Goal: Task Accomplishment & Management: Complete application form

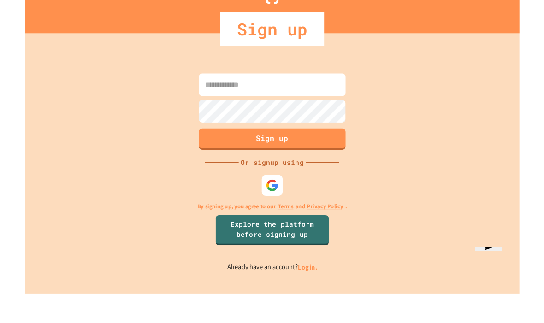
scroll to position [23, 0]
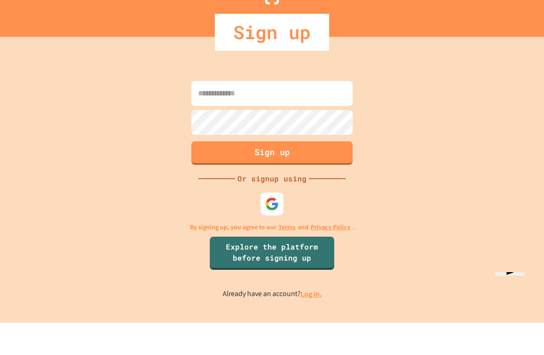
click at [314, 322] on link "Log in." at bounding box center [311, 327] width 21 height 10
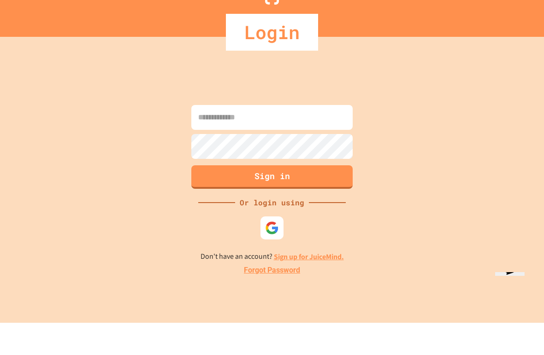
click at [316, 137] on input at bounding box center [271, 149] width 161 height 25
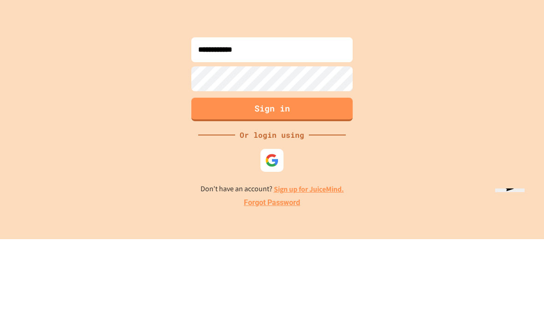
click at [323, 121] on input "**********" at bounding box center [271, 133] width 161 height 25
type input "**********"
click at [328, 182] on button "Sign in" at bounding box center [271, 194] width 161 height 24
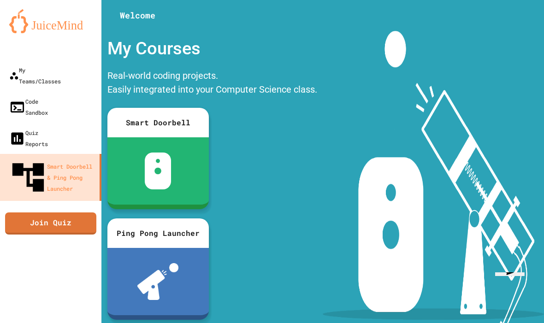
click at [61, 65] on div "My Teams/Classes" at bounding box center [35, 76] width 52 height 22
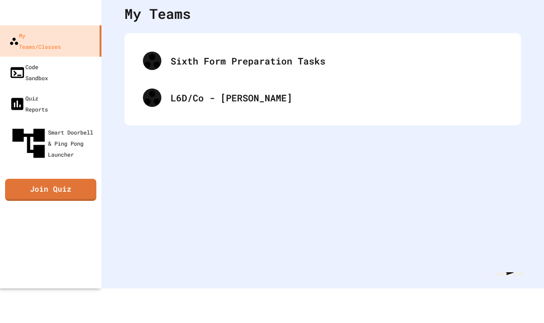
click at [336, 113] on div "L6D/Co - [PERSON_NAME]" at bounding box center [323, 97] width 378 height 37
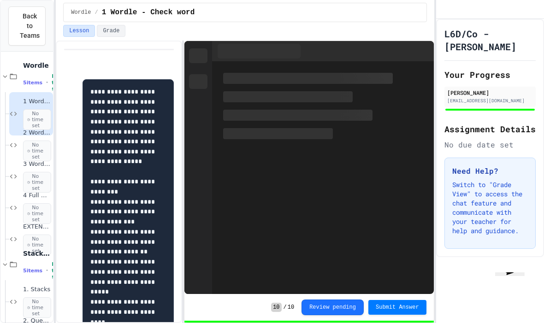
scroll to position [150, 0]
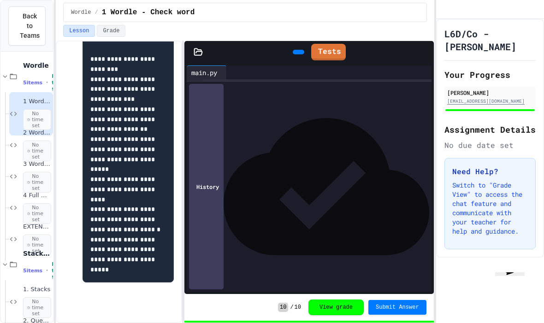
click at [39, 297] on span "No time set" at bounding box center [37, 307] width 28 height 21
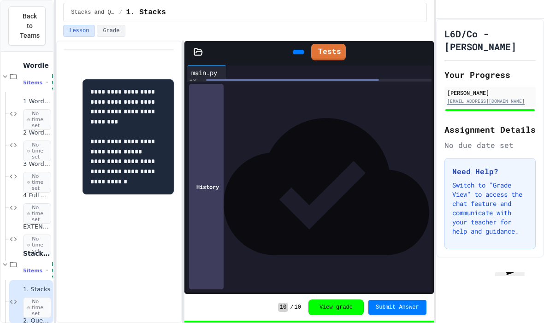
scroll to position [97, 0]
click at [333, 44] on link "Tests" at bounding box center [328, 52] width 35 height 17
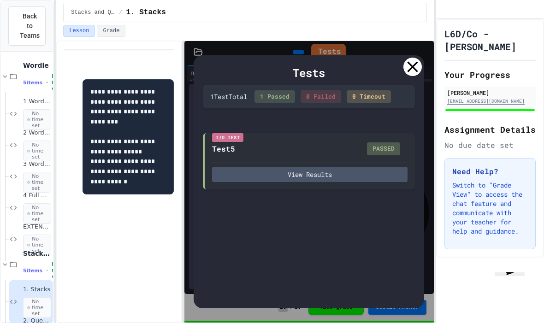
click at [369, 167] on button "View Results" at bounding box center [309, 174] width 195 height 15
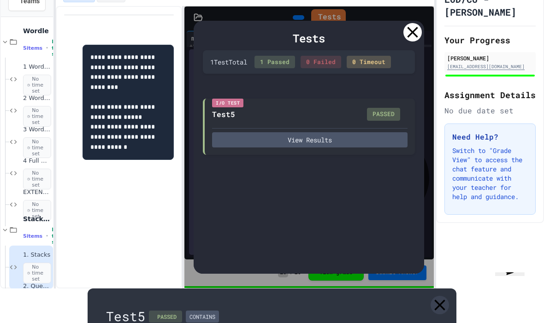
click at [444, 296] on icon at bounding box center [440, 305] width 18 height 18
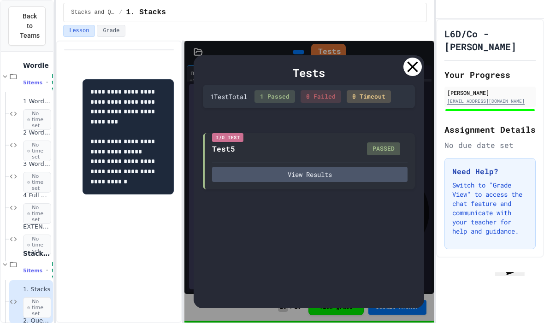
click at [407, 58] on icon at bounding box center [412, 67] width 18 height 18
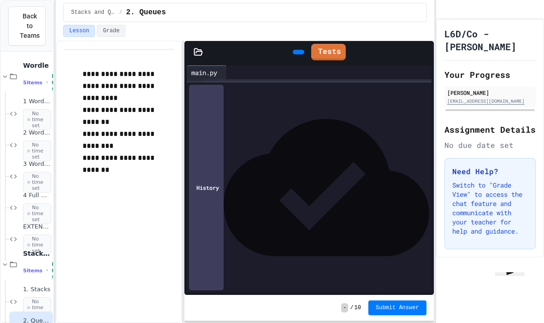
click at [324, 44] on link "Tests" at bounding box center [328, 52] width 35 height 17
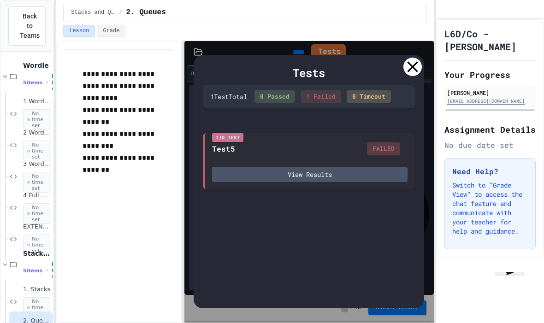
click at [362, 167] on button "View Results" at bounding box center [309, 174] width 195 height 15
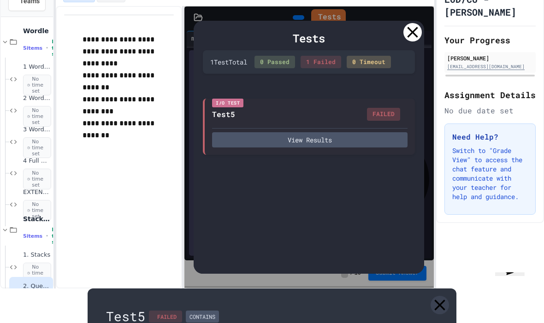
click at [438, 296] on link at bounding box center [440, 305] width 18 height 18
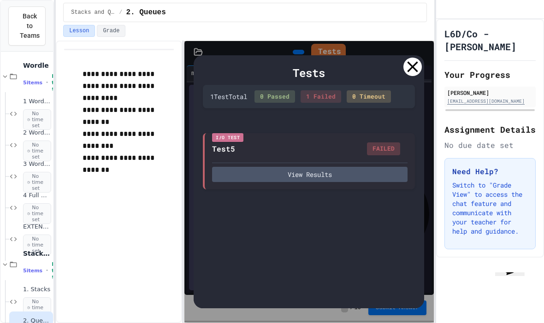
click at [412, 58] on icon at bounding box center [412, 67] width 18 height 18
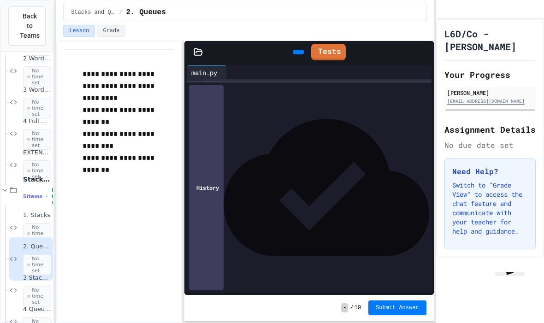
scroll to position [74, 0]
click at [30, 286] on span "No time set" at bounding box center [37, 296] width 28 height 21
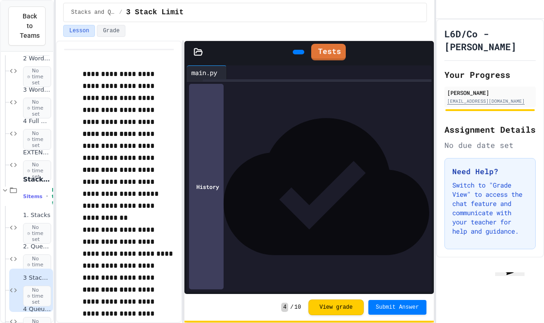
click at [336, 44] on link "Tests" at bounding box center [328, 52] width 35 height 17
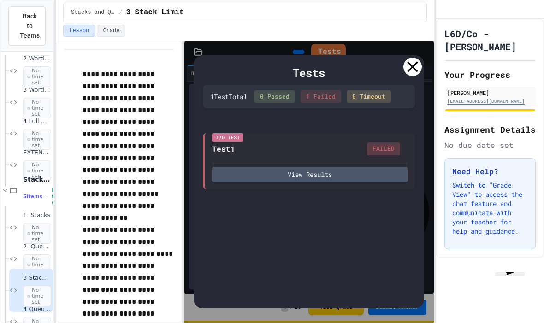
click at [413, 58] on icon at bounding box center [412, 67] width 18 height 18
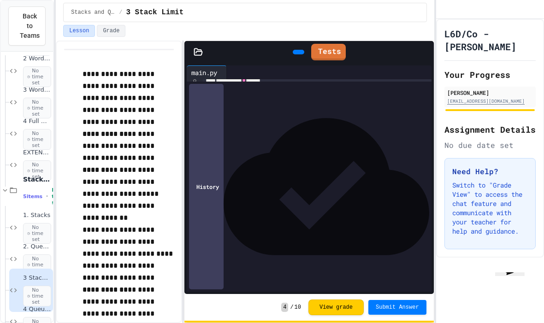
scroll to position [90, 0]
click at [425, 189] on link at bounding box center [425, 189] width 4 height 0
click at [462, 79] on h2 "Your Progress" at bounding box center [489, 74] width 91 height 13
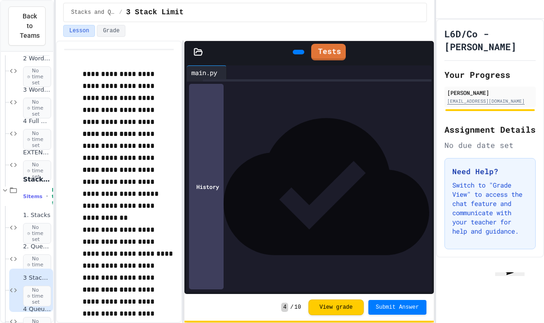
click at [205, 214] on div "******" at bounding box center [207, 215] width 31 height 14
click at [468, 81] on h2 "Your Progress" at bounding box center [489, 74] width 91 height 13
click at [221, 150] on div at bounding box center [317, 152] width 229 height 9
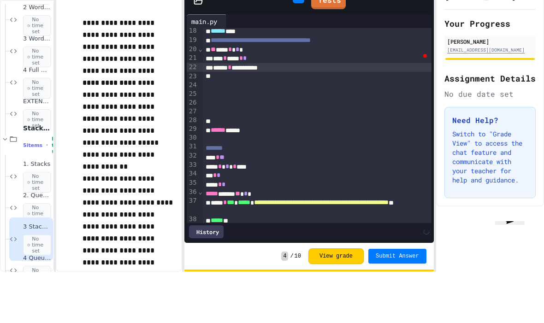
scroll to position [177, 0]
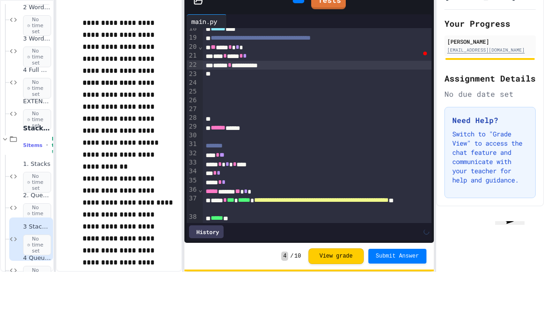
click at [503, 123] on h2 "Assignment Details" at bounding box center [489, 129] width 91 height 13
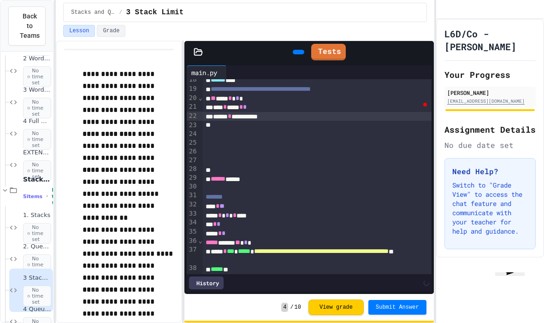
click at [333, 44] on link "Tests" at bounding box center [328, 52] width 35 height 17
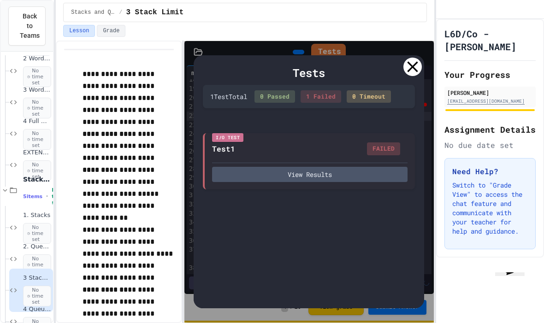
click at [367, 167] on button "View Results" at bounding box center [309, 174] width 195 height 15
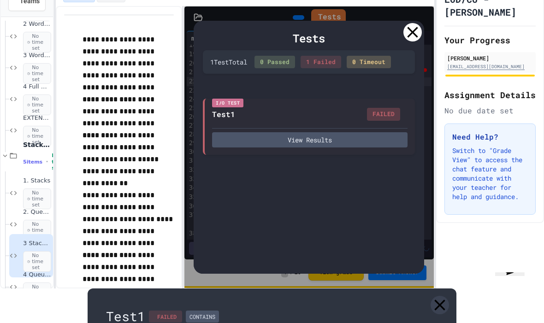
scroll to position [631, 0]
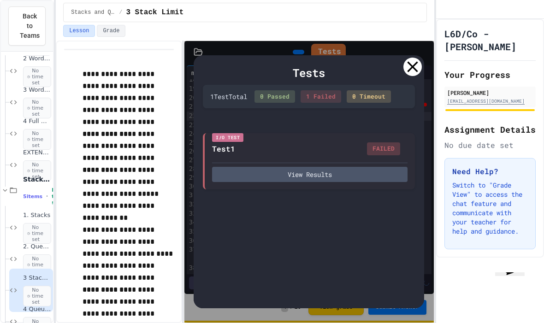
click at [416, 58] on div at bounding box center [412, 67] width 18 height 18
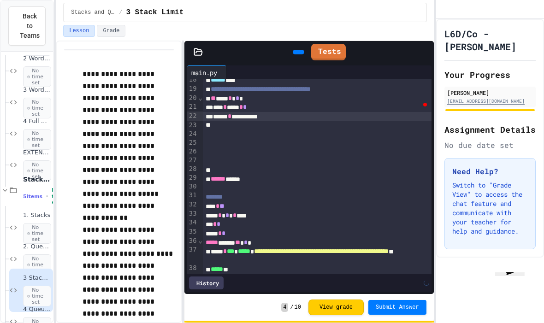
click at [242, 103] on div "*** * *** * *" at bounding box center [317, 107] width 229 height 9
click at [336, 44] on link "Tests" at bounding box center [328, 52] width 35 height 17
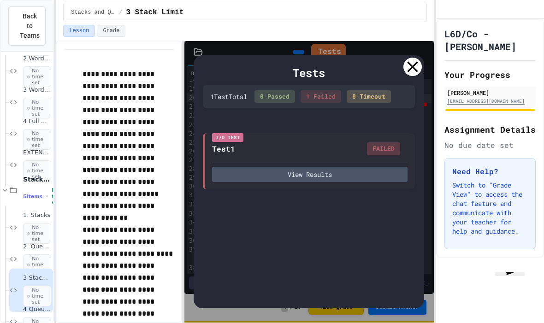
click at [380, 167] on button "View Results" at bounding box center [309, 174] width 195 height 15
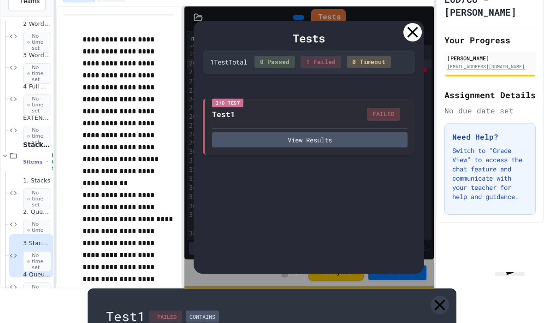
scroll to position [300, 0]
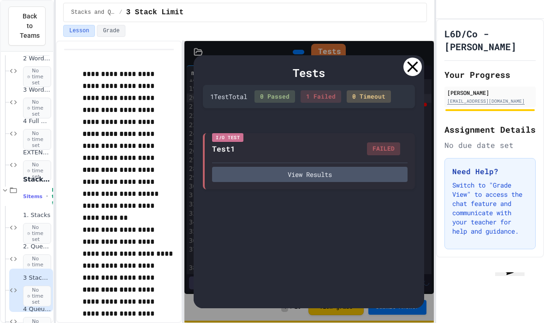
click at [417, 58] on icon at bounding box center [412, 67] width 18 height 18
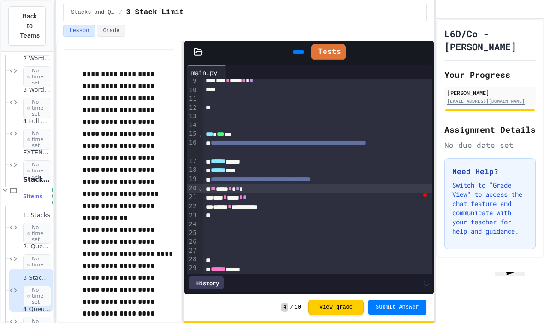
scroll to position [86, 0]
click at [423, 194] on link at bounding box center [425, 194] width 4 height 0
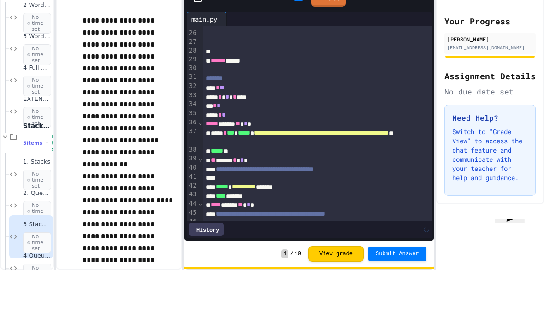
scroll to position [359, 0]
click at [454, 123] on h2 "Assignment Details" at bounding box center [489, 129] width 91 height 13
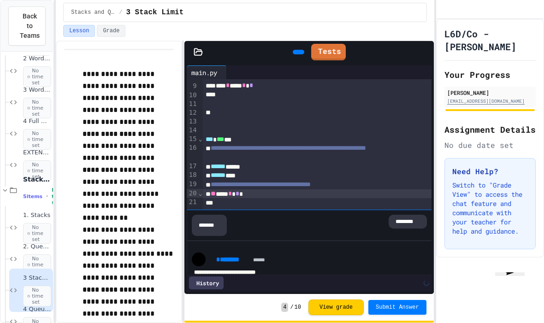
scroll to position [81, 0]
click at [239, 191] on span "*" at bounding box center [238, 194] width 4 height 6
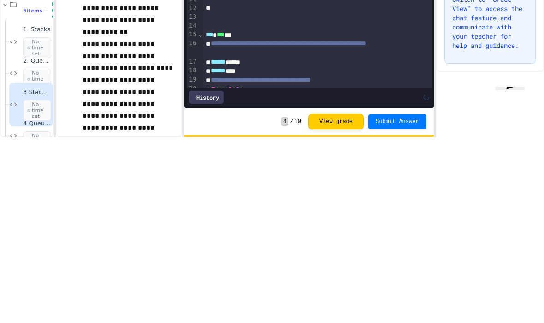
scroll to position [1, 0]
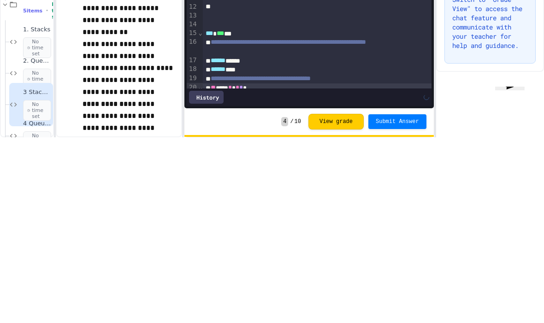
click at [512, 71] on div "L6D/Co - [PERSON_NAME] Your Progress [PERSON_NAME] [EMAIL_ADDRESS][DOMAIN_NAME]…" at bounding box center [490, 171] width 108 height 304
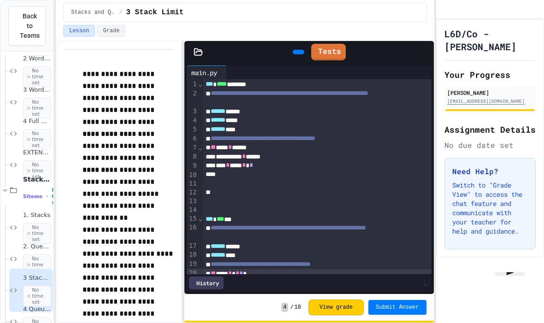
click at [297, 52] on icon at bounding box center [297, 52] width 0 height 0
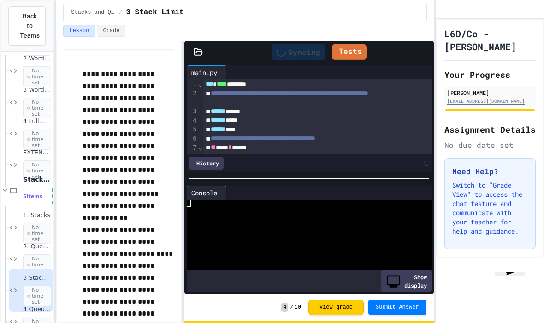
click at [343, 44] on link "Tests" at bounding box center [349, 52] width 35 height 17
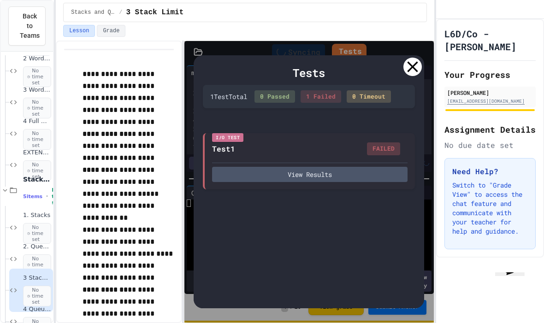
click at [355, 163] on div "View Results" at bounding box center [309, 172] width 195 height 19
click at [355, 167] on button "View Results" at bounding box center [309, 174] width 195 height 15
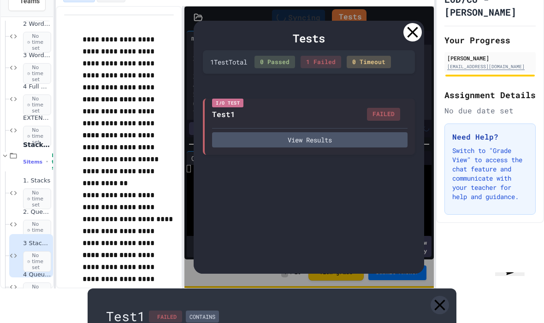
scroll to position [231, 0]
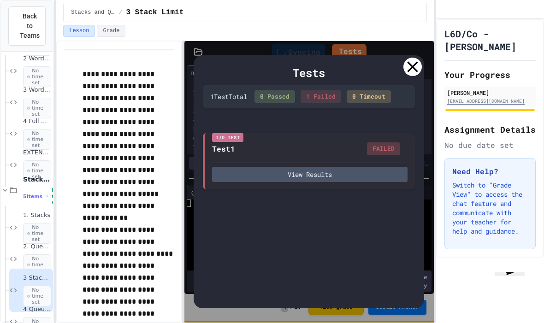
click at [408, 58] on div at bounding box center [412, 67] width 18 height 18
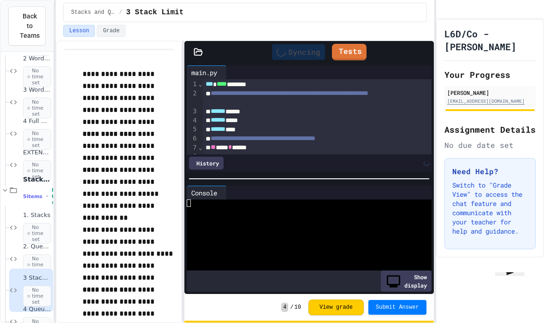
click at [415, 72] on div at bounding box center [418, 72] width 7 height 0
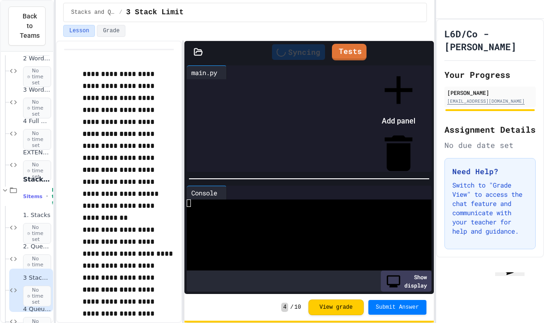
scroll to position [5, 0]
click at [366, 66] on div at bounding box center [394, 66] width 57 height 0
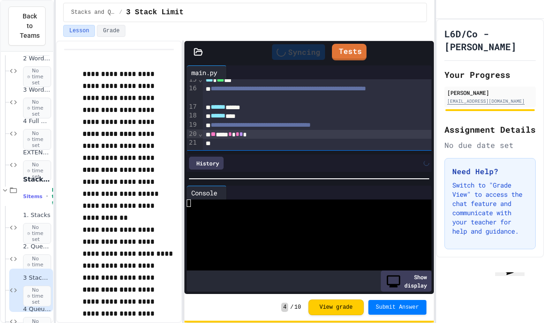
scroll to position [136, 0]
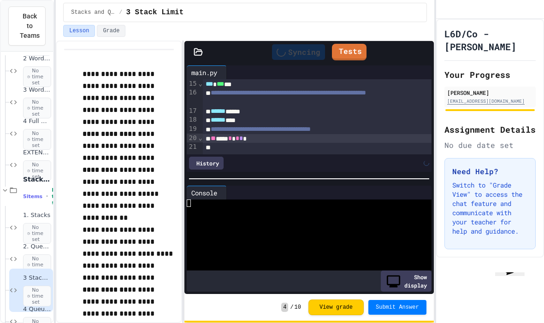
click at [311, 127] on span "**********" at bounding box center [261, 129] width 100 height 6
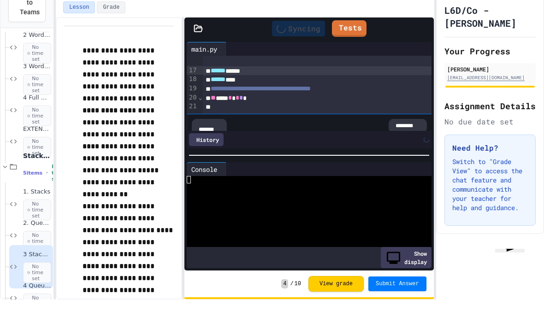
scroll to position [144, 0]
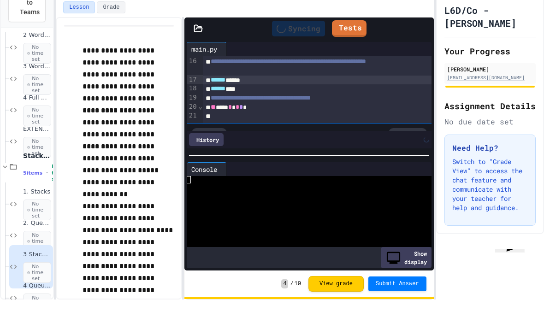
click at [501, 88] on div "[PERSON_NAME]" at bounding box center [490, 92] width 86 height 8
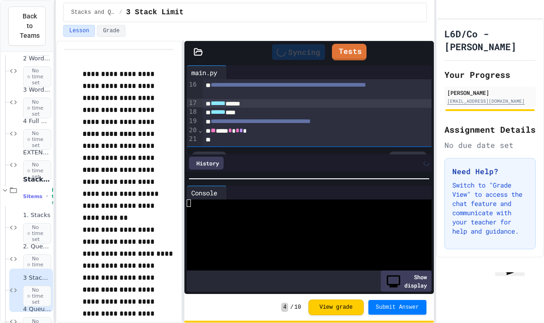
click at [226, 186] on div at bounding box center [224, 192] width 5 height 13
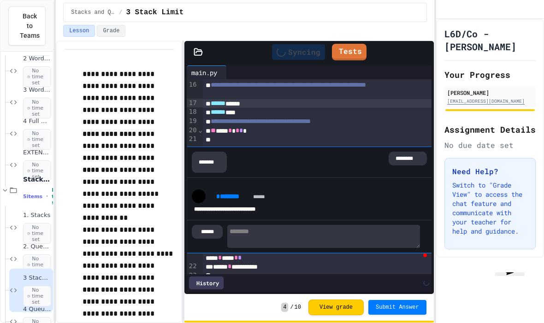
click at [411, 152] on div "********" at bounding box center [408, 159] width 38 height 14
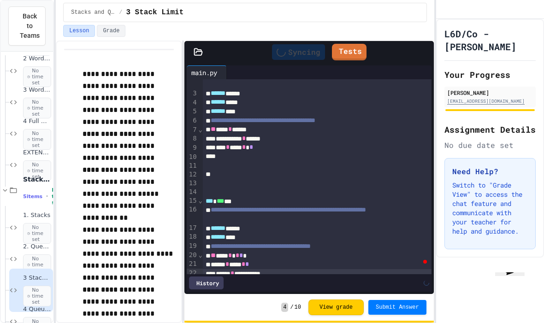
scroll to position [18, 0]
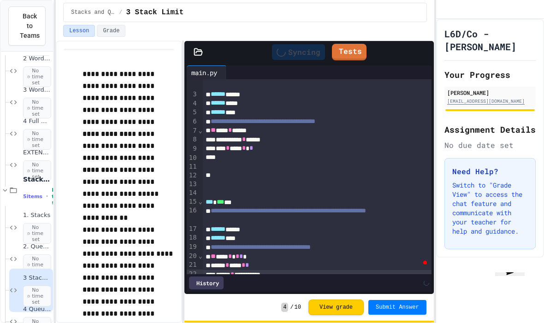
click at [332, 44] on link "Tests" at bounding box center [349, 52] width 35 height 17
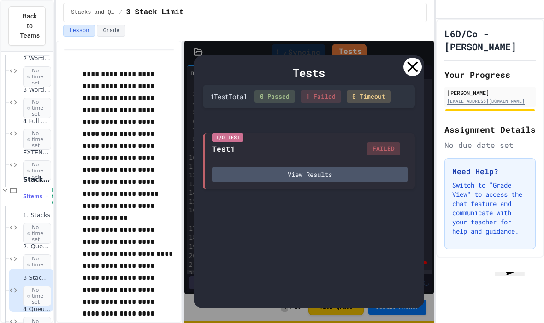
click at [353, 167] on button "View Results" at bounding box center [309, 174] width 195 height 15
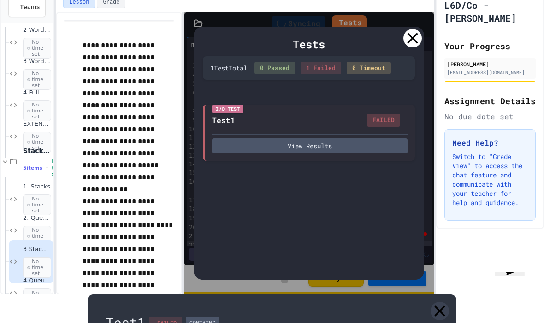
scroll to position [285, 0]
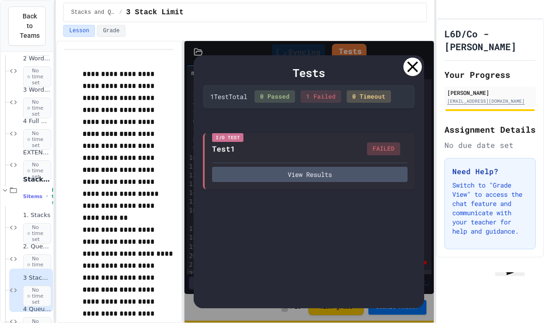
click at [407, 58] on div at bounding box center [412, 67] width 18 height 18
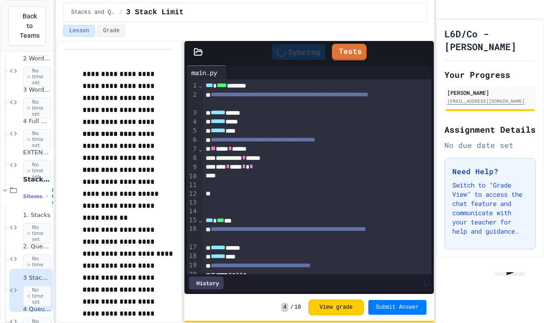
scroll to position [0, 0]
click at [297, 144] on div "** *** * *****" at bounding box center [317, 148] width 229 height 9
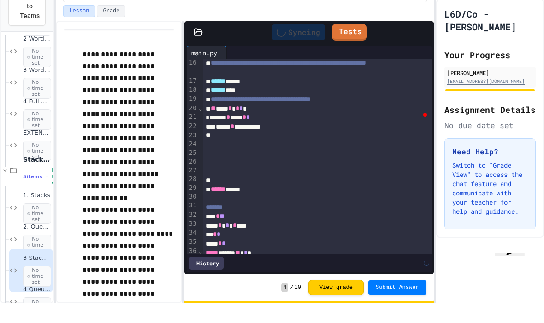
scroll to position [146, 0]
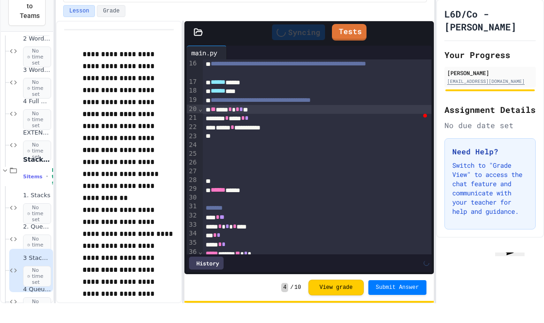
click at [352, 44] on link "Tests" at bounding box center [349, 52] width 35 height 17
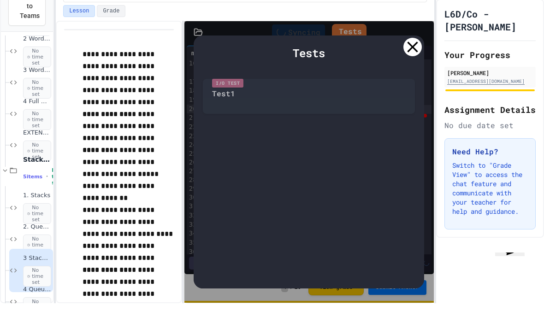
scroll to position [35, 0]
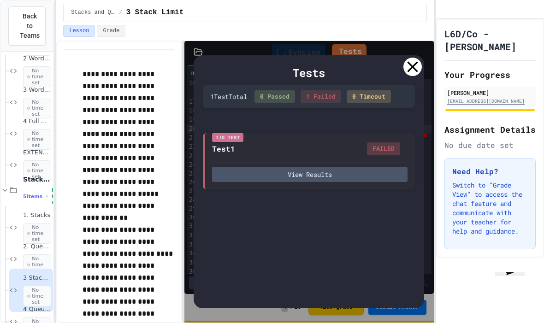
click at [330, 154] on div "I/O Test Test1 FAILED View Results" at bounding box center [309, 161] width 212 height 56
click at [343, 167] on button "View Results" at bounding box center [309, 174] width 195 height 15
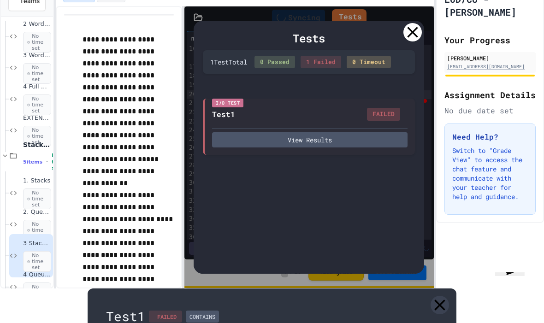
scroll to position [52, 0]
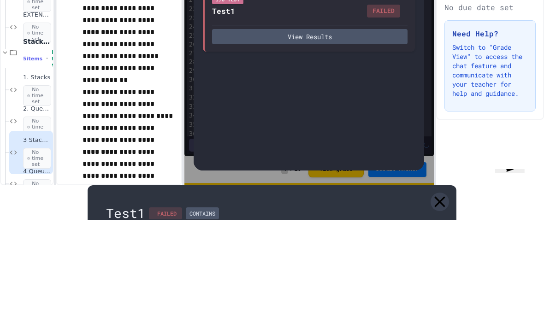
type textarea "* * * * * * * * * ** ** ** * * * * * * * * * * * * **"
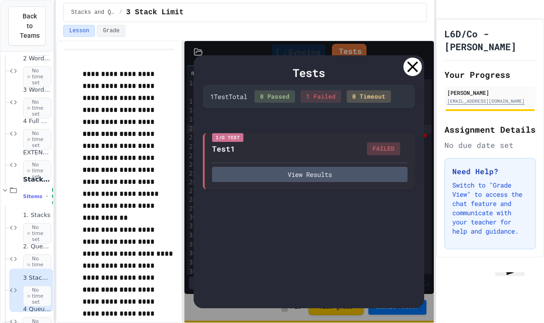
click at [413, 79] on div "Tests 1 Test Total 0 Passed 1 Failed 0 Timeout I/O Test Test1 FAILED View Resul…" at bounding box center [309, 182] width 230 height 254
click at [377, 167] on button "View Results" at bounding box center [309, 174] width 195 height 15
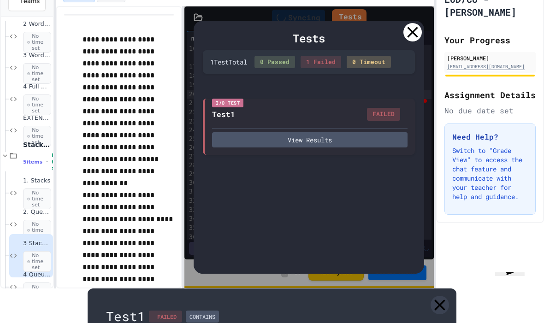
scroll to position [294, 0]
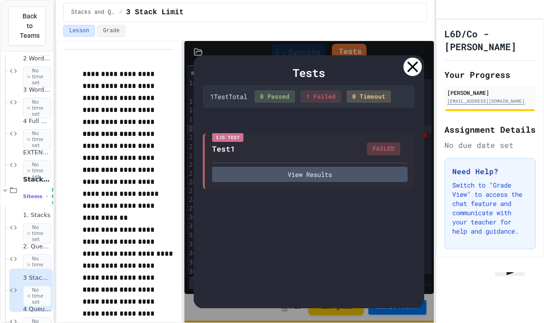
click at [407, 58] on div at bounding box center [412, 67] width 18 height 18
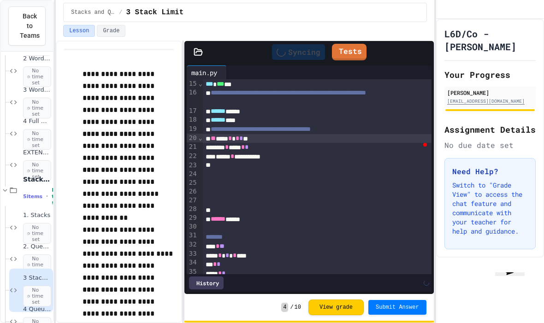
scroll to position [136, 0]
click at [424, 144] on link at bounding box center [425, 144] width 4 height 0
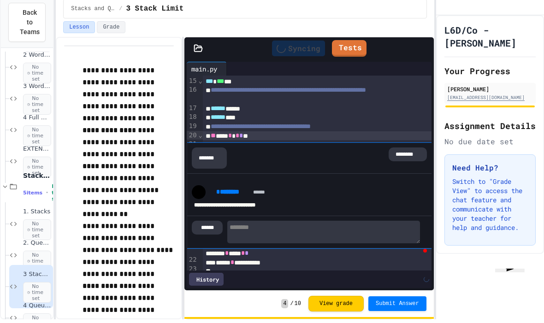
click at [455, 87] on div "Opeyemi Olufayo 20olufayoo2@whsb.essex.sch.uk" at bounding box center [489, 97] width 91 height 21
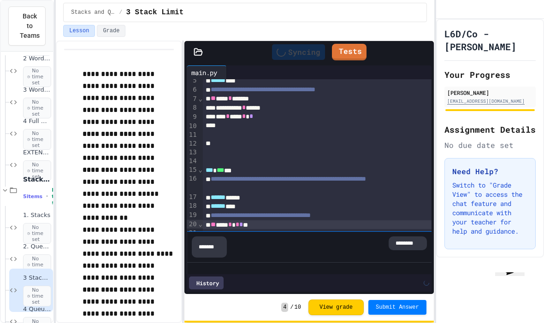
scroll to position [85, 0]
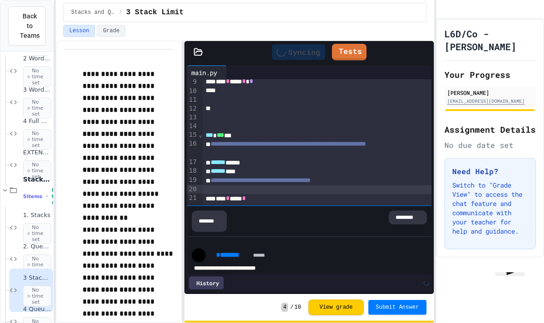
click at [348, 44] on link "Tests" at bounding box center [349, 52] width 35 height 17
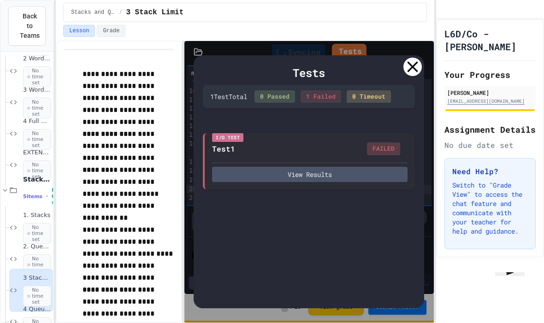
click at [315, 167] on button "View Results" at bounding box center [309, 174] width 195 height 15
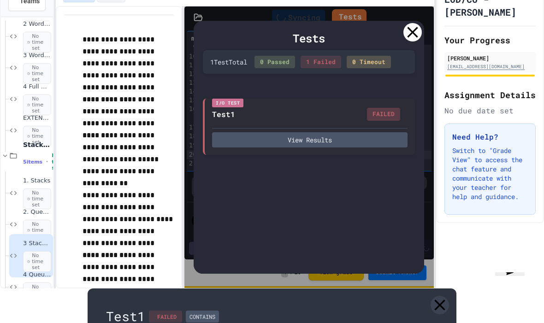
scroll to position [289, 0]
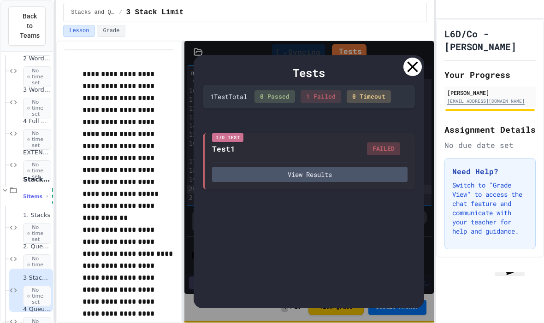
click at [419, 58] on div at bounding box center [412, 67] width 18 height 18
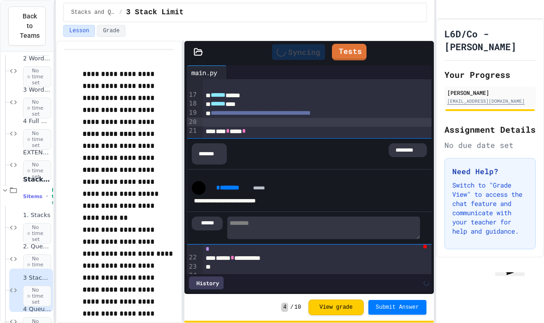
scroll to position [152, 0]
click at [321, 127] on div "**********" at bounding box center [317, 190] width 229 height 127
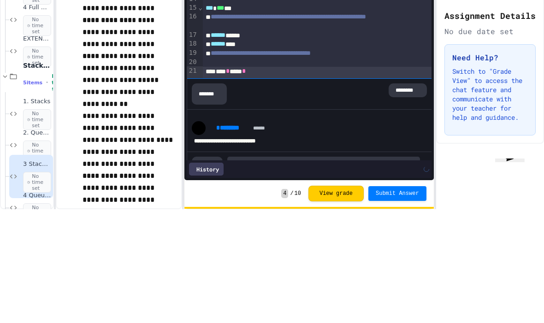
scroll to position [102, 0]
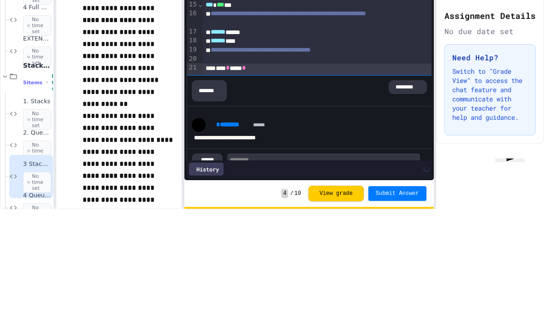
click at [408, 194] on div "********" at bounding box center [408, 201] width 38 height 14
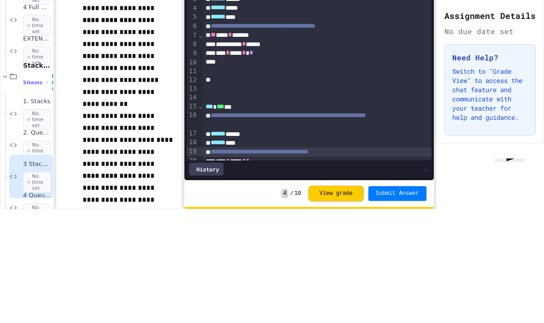
scroll to position [0, 0]
click at [542, 52] on div "L6D/Co - [PERSON_NAME] Your Progress [PERSON_NAME] [EMAIL_ADDRESS][DOMAIN_NAME]…" at bounding box center [490, 138] width 108 height 239
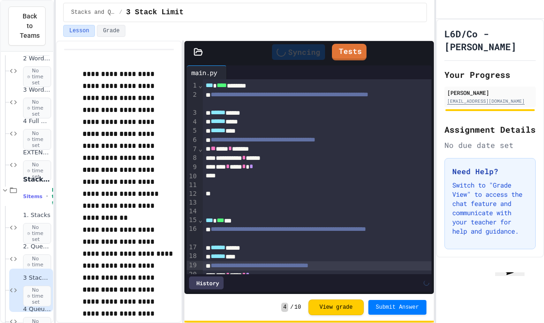
click at [344, 44] on link "Tests" at bounding box center [349, 52] width 35 height 17
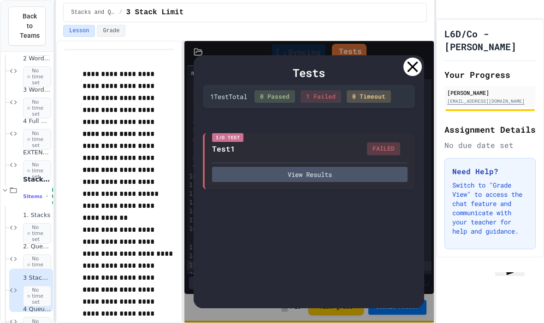
click at [358, 167] on button "View Results" at bounding box center [309, 174] width 195 height 15
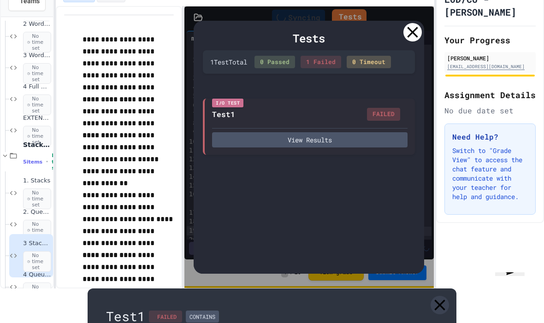
scroll to position [292, 0]
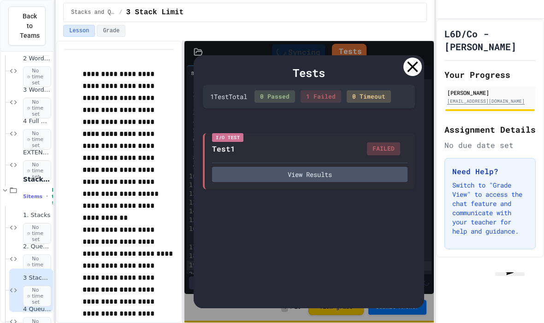
click at [413, 58] on icon at bounding box center [412, 67] width 18 height 18
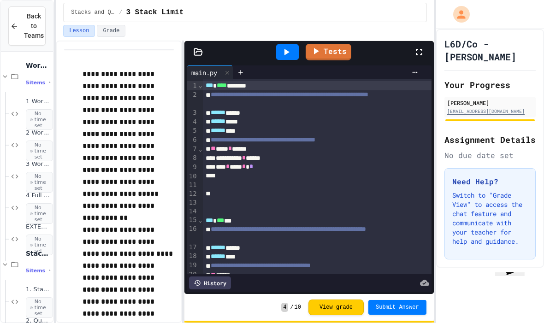
click at [334, 46] on link "Tests" at bounding box center [329, 52] width 46 height 17
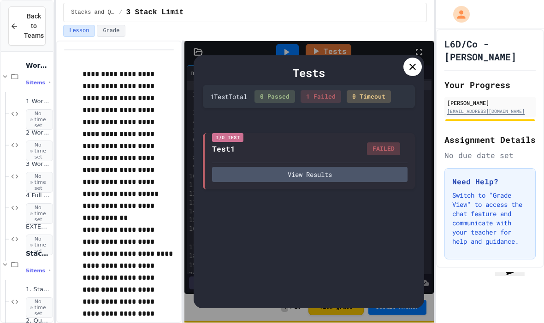
click at [330, 167] on button "View Results" at bounding box center [309, 174] width 195 height 15
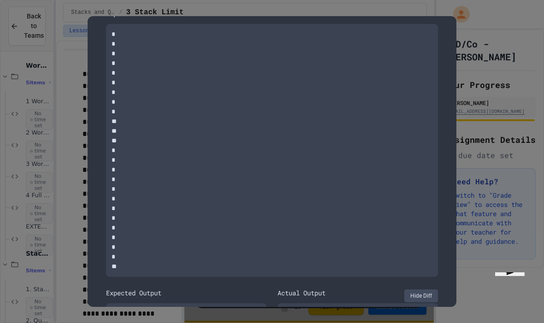
scroll to position [245, 0]
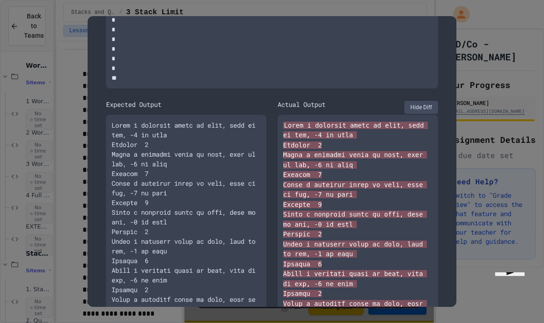
click at [411, 106] on button "Hide Diff" at bounding box center [421, 107] width 34 height 13
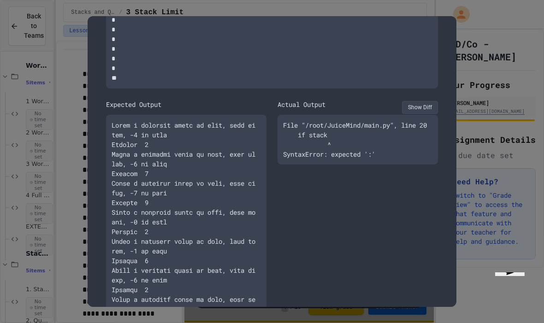
click at [451, 144] on div "Test1 FAILED CONTAINS Input * * * * * * * * * ** ** ** * * * * * * * * * * * * …" at bounding box center [272, 161] width 369 height 291
click at [473, 65] on div at bounding box center [272, 161] width 544 height 323
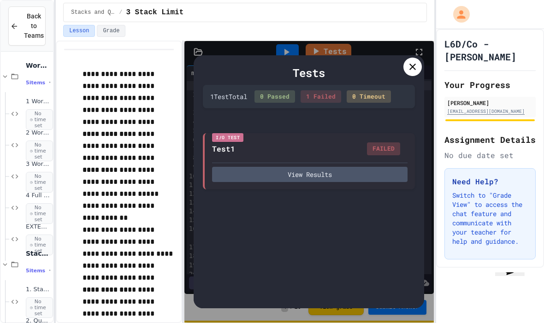
click at [473, 65] on div "L6D/Co - [PERSON_NAME] Your Progress [PERSON_NAME] [EMAIL_ADDRESS][DOMAIN_NAME]…" at bounding box center [490, 148] width 108 height 239
click at [404, 68] on div "Tests" at bounding box center [309, 73] width 212 height 17
click at [406, 67] on div at bounding box center [412, 67] width 18 height 18
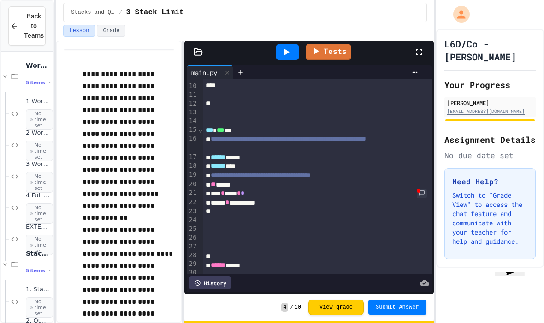
scroll to position [98, 0]
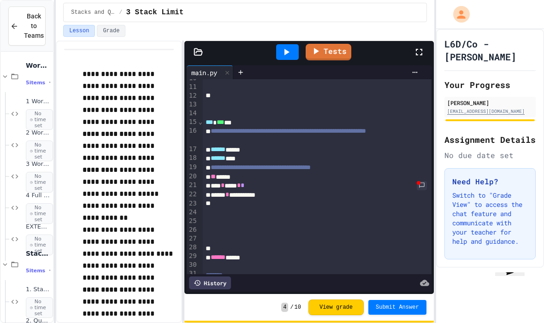
click at [253, 172] on div "** *****" at bounding box center [317, 176] width 229 height 9
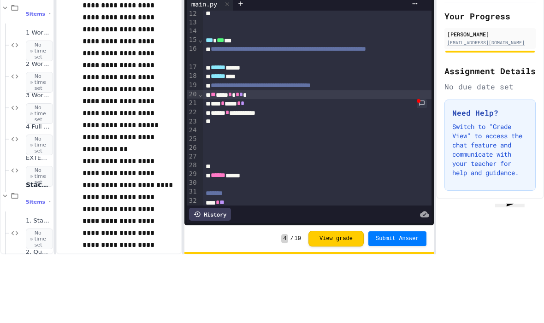
scroll to position [35, 0]
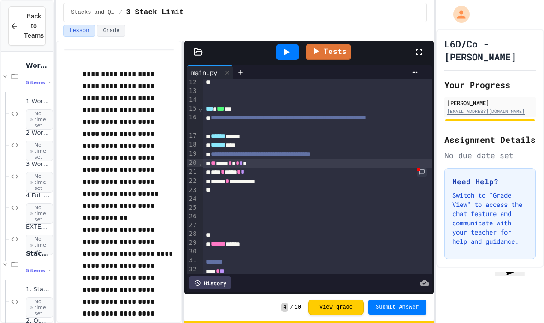
click at [213, 177] on div "**********" at bounding box center [317, 181] width 229 height 9
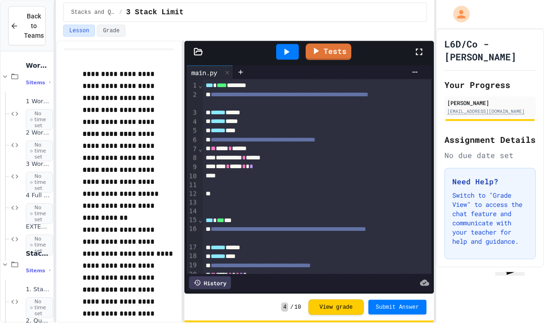
scroll to position [11, 0]
click at [330, 44] on link "Tests" at bounding box center [329, 52] width 46 height 17
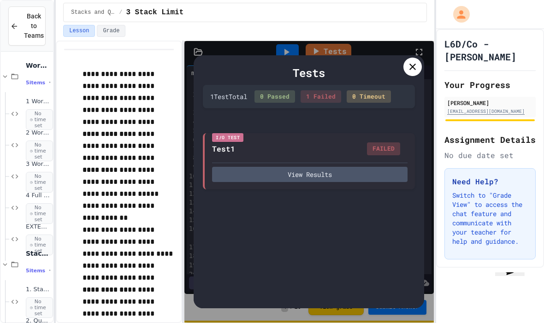
click at [346, 169] on button "View Results" at bounding box center [309, 174] width 195 height 15
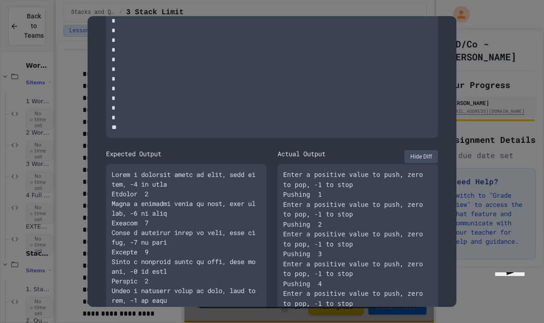
scroll to position [219, 0]
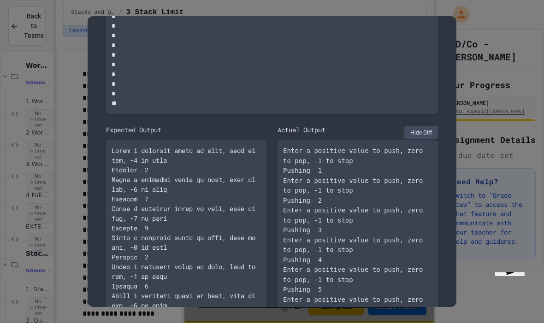
click at [416, 131] on button "Hide Diff" at bounding box center [421, 132] width 34 height 13
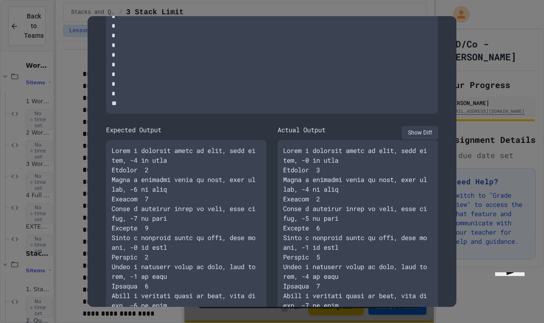
click at [411, 137] on button "Show Diff" at bounding box center [420, 132] width 36 height 13
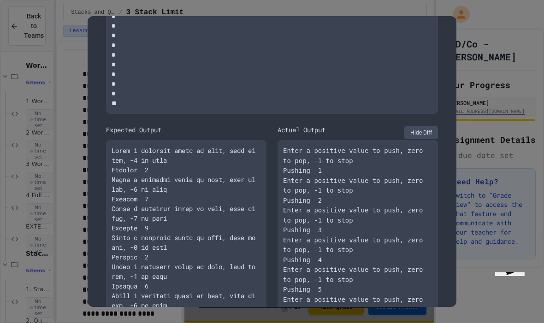
click at [413, 138] on button "Hide Diff" at bounding box center [421, 132] width 34 height 13
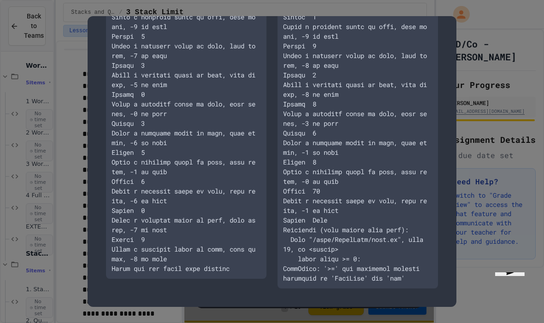
scroll to position [837, 0]
click at [471, 112] on div at bounding box center [272, 161] width 544 height 323
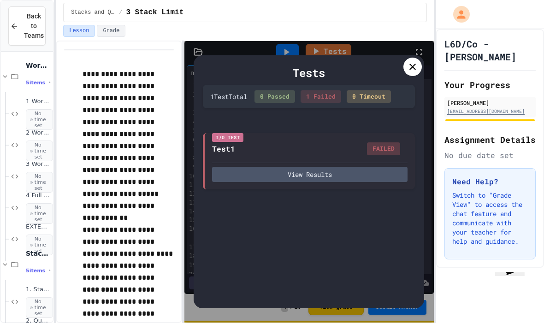
click at [409, 61] on icon at bounding box center [412, 66] width 11 height 11
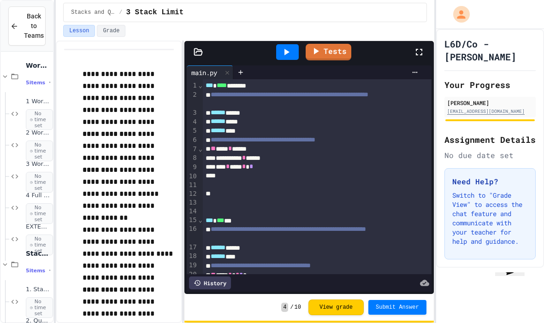
scroll to position [0, 0]
click at [334, 51] on link "Tests" at bounding box center [329, 52] width 46 height 17
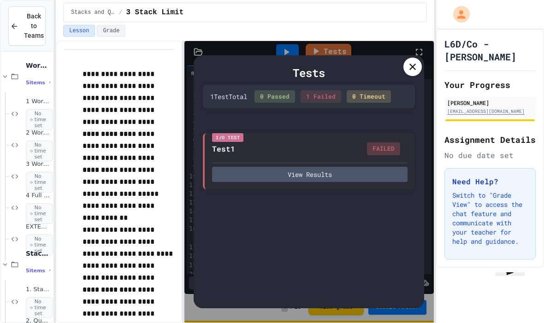
click at [342, 176] on button "View Results" at bounding box center [309, 174] width 195 height 15
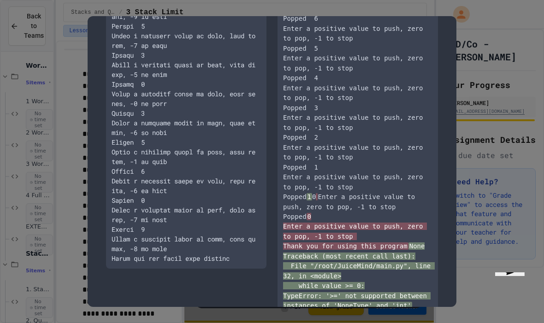
scroll to position [851, 0]
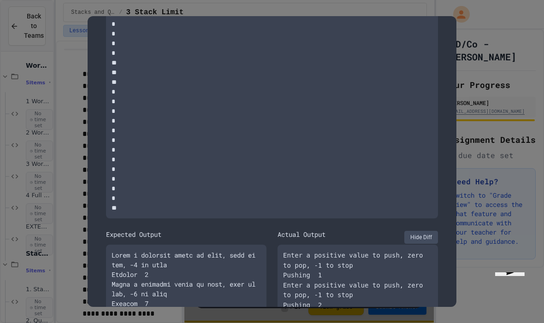
click at [419, 239] on button "Hide Diff" at bounding box center [421, 237] width 34 height 13
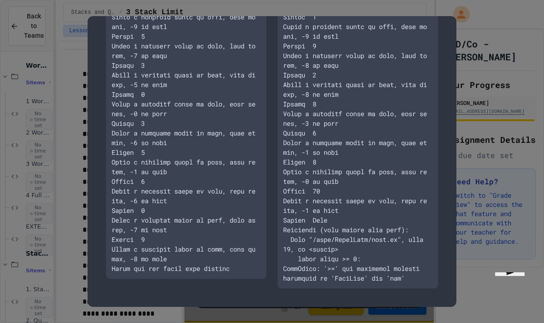
scroll to position [837, 0]
click at [450, 169] on div "Test1 FAILED CONTAINS Input * * * * * * * * * ** ** ** * * * * * * * * * * * * …" at bounding box center [272, 161] width 369 height 291
click at [466, 144] on div at bounding box center [272, 161] width 544 height 323
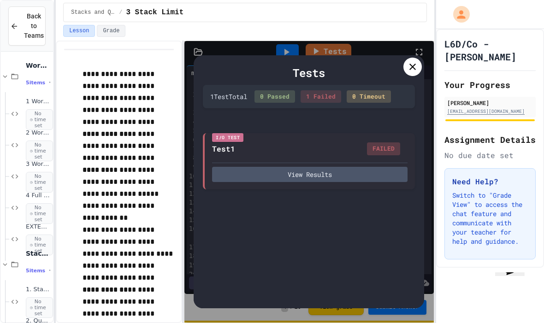
scroll to position [0, 0]
click at [413, 74] on div at bounding box center [412, 67] width 18 height 18
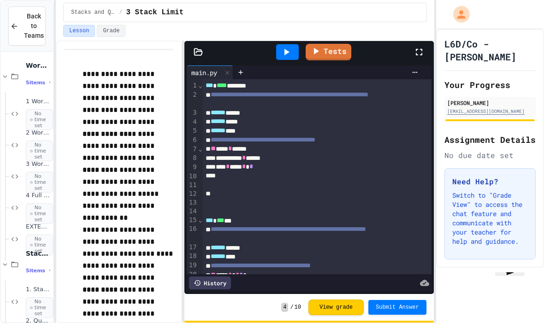
click at [290, 167] on div "*** * *** * *" at bounding box center [317, 166] width 229 height 9
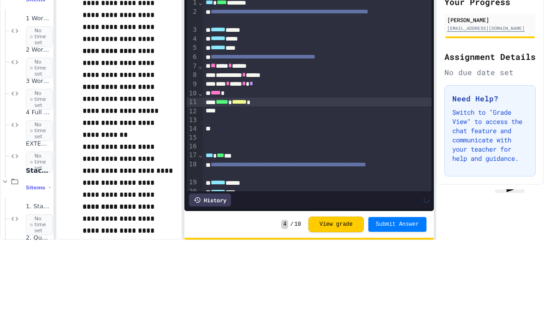
click at [499, 176] on h3 "Need Help?" at bounding box center [490, 181] width 76 height 11
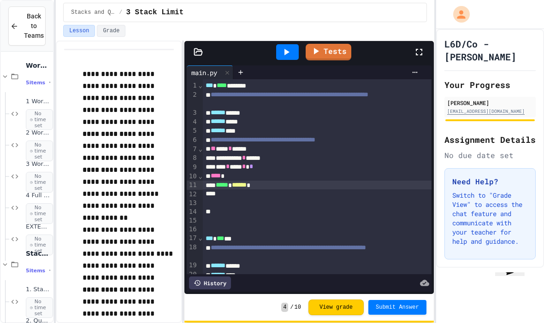
click at [332, 44] on link "Tests" at bounding box center [329, 52] width 46 height 17
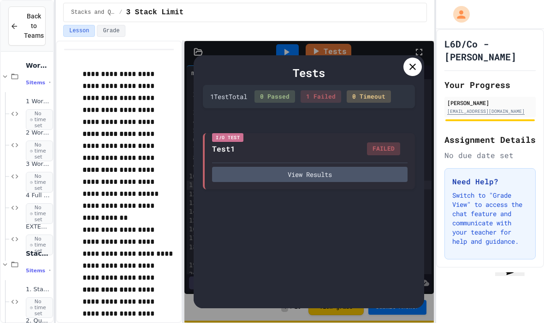
click at [355, 167] on button "View Results" at bounding box center [309, 174] width 195 height 15
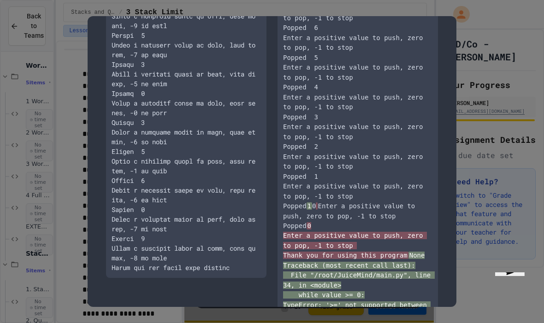
scroll to position [840, 0]
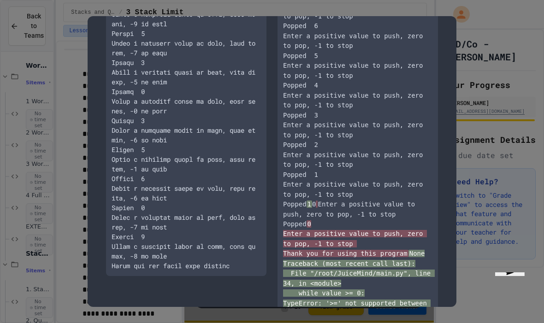
click at [478, 222] on div at bounding box center [272, 161] width 544 height 323
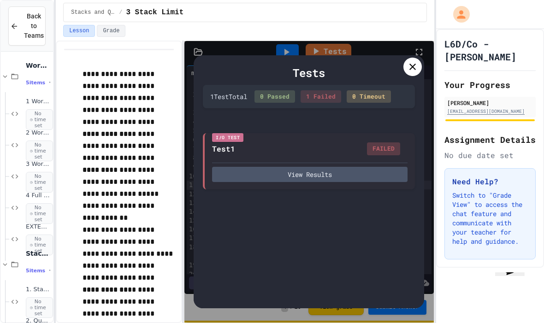
click at [415, 58] on div at bounding box center [412, 67] width 18 height 18
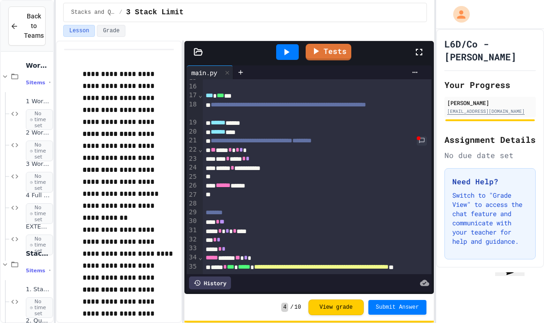
scroll to position [137, 0]
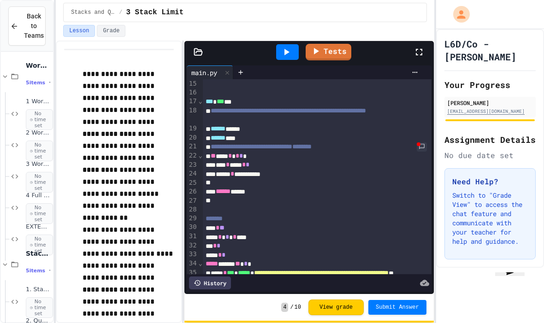
click at [239, 153] on span "*" at bounding box center [238, 156] width 4 height 6
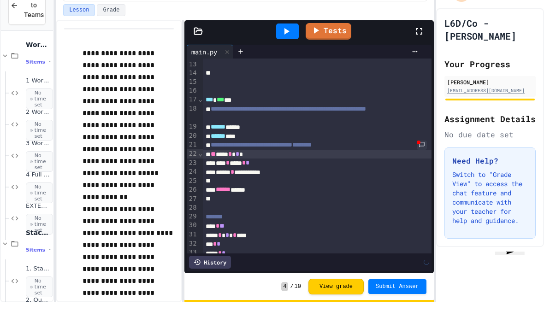
scroll to position [118, 0]
click at [338, 44] on link "Tests" at bounding box center [329, 52] width 46 height 17
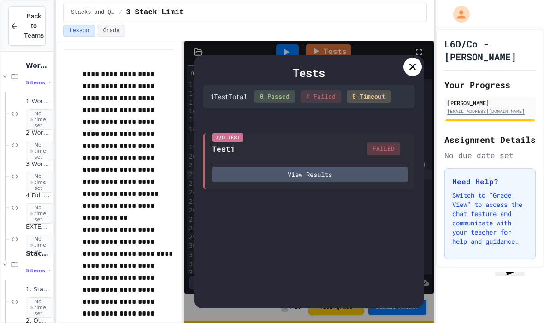
click at [366, 167] on button "View Results" at bounding box center [309, 174] width 195 height 15
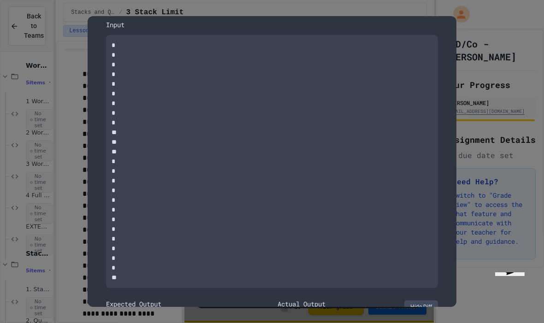
scroll to position [72, 0]
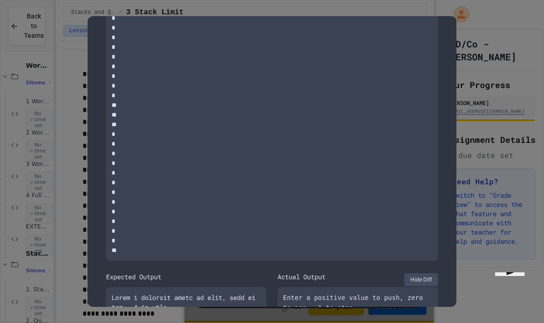
click at [421, 284] on button "Hide Diff" at bounding box center [421, 279] width 34 height 13
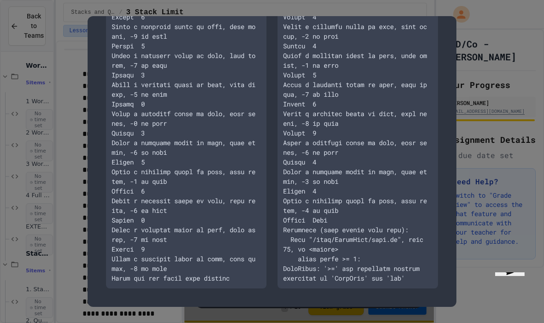
scroll to position [827, 0]
click at [518, 145] on div at bounding box center [272, 161] width 544 height 323
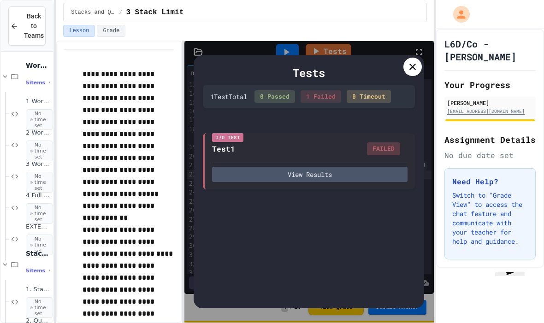
click at [405, 65] on div "Tests" at bounding box center [309, 73] width 212 height 17
click at [413, 58] on div at bounding box center [412, 67] width 18 height 18
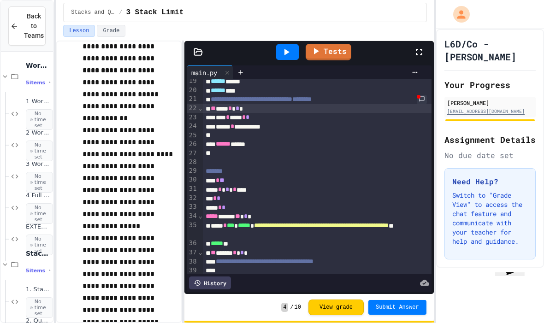
scroll to position [98, 0]
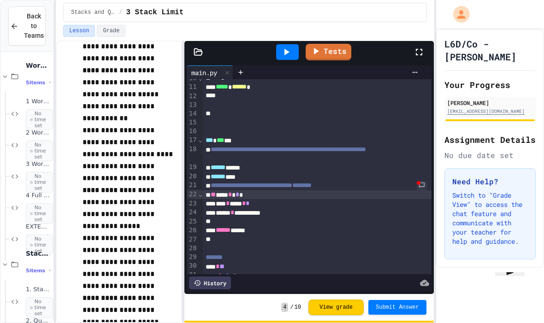
click at [426, 181] on link at bounding box center [422, 185] width 10 height 9
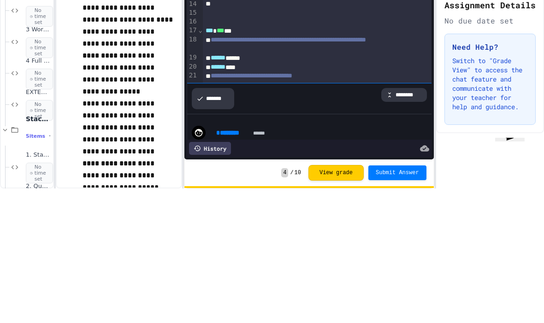
scroll to position [71, 0]
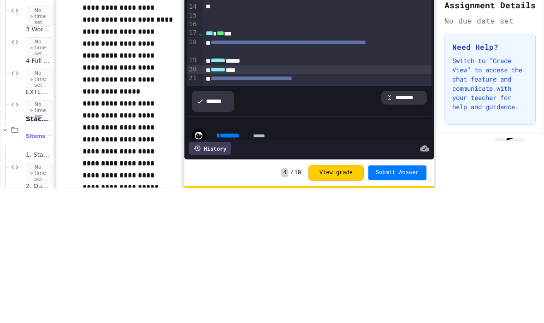
click at [412, 225] on div "********" at bounding box center [404, 232] width 46 height 14
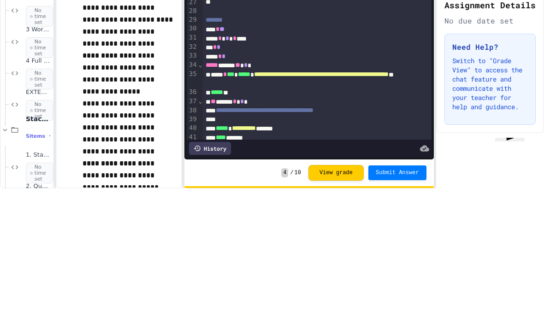
scroll to position [201, 0]
click at [424, 259] on div "**********" at bounding box center [317, 263] width 229 height 9
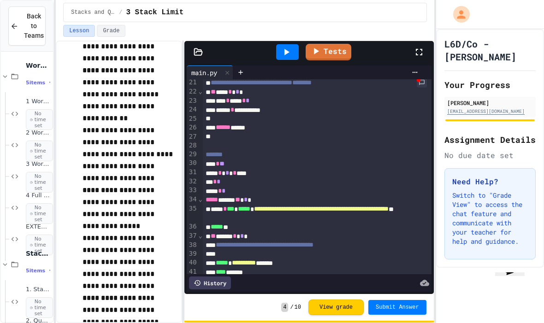
click at [330, 44] on link "Tests" at bounding box center [329, 52] width 46 height 17
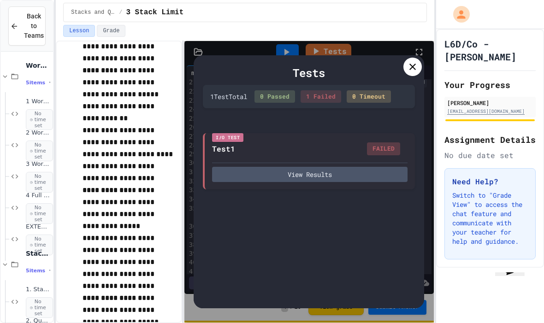
click at [302, 167] on button "View Results" at bounding box center [309, 174] width 195 height 15
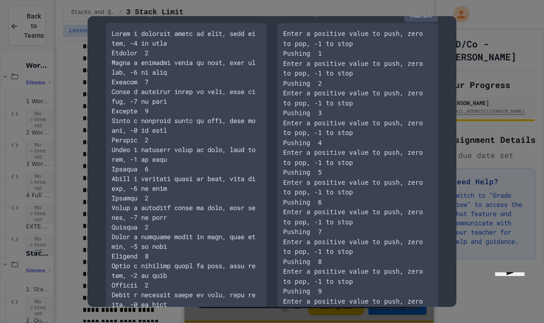
scroll to position [167, 0]
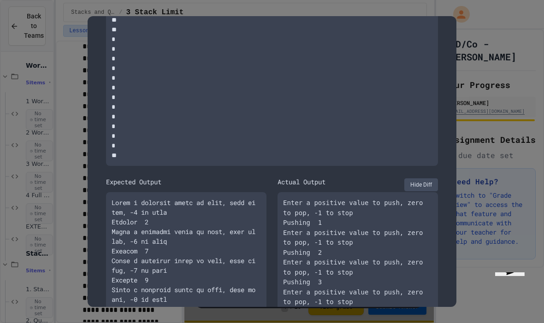
click at [430, 185] on button "Hide Diff" at bounding box center [421, 184] width 34 height 13
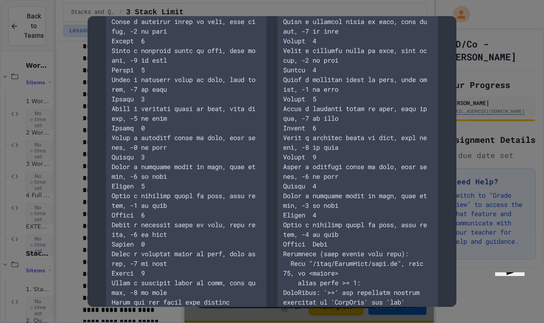
scroll to position [806, 0]
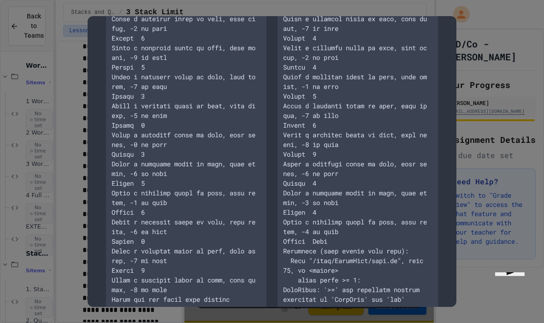
click at [460, 148] on div at bounding box center [272, 161] width 544 height 323
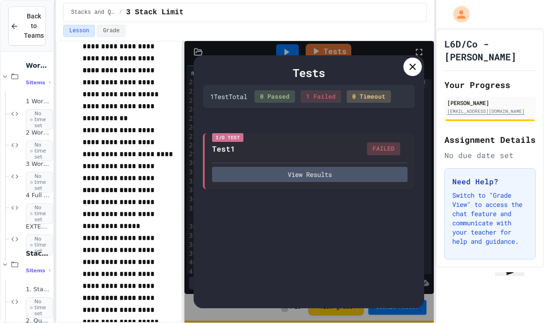
click at [412, 61] on icon at bounding box center [412, 66] width 11 height 11
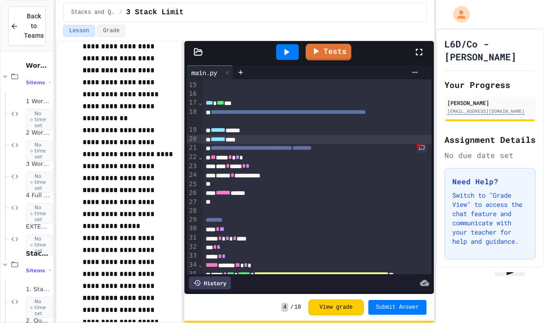
scroll to position [135, 0]
click at [317, 48] on icon at bounding box center [316, 51] width 5 height 6
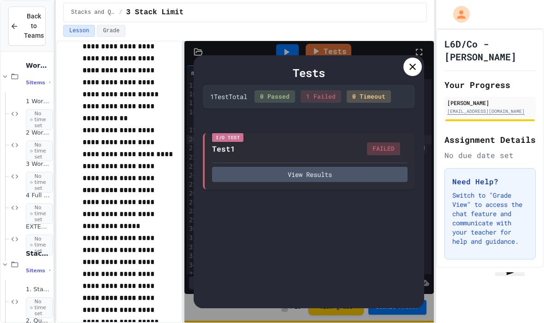
click at [379, 167] on button "View Results" at bounding box center [309, 174] width 195 height 15
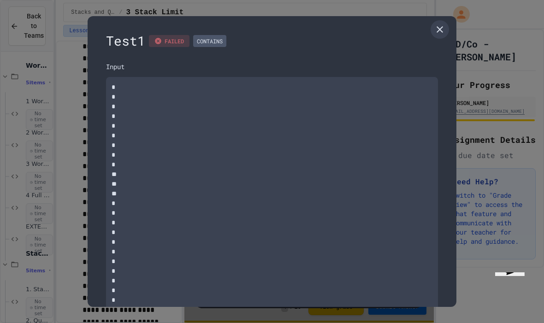
scroll to position [55, 0]
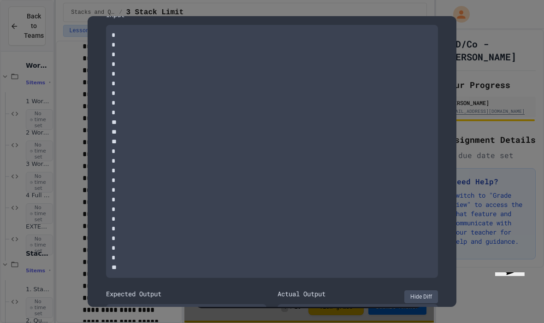
click at [428, 296] on button "Hide Diff" at bounding box center [421, 296] width 34 height 13
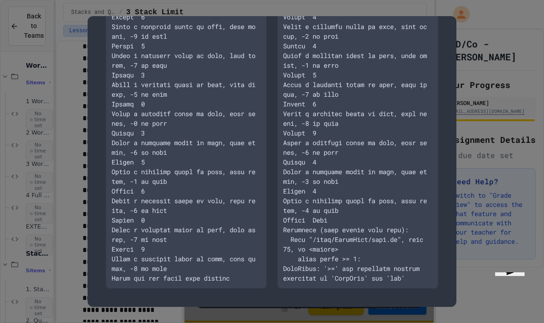
scroll to position [827, 0]
click at [456, 121] on div at bounding box center [272, 161] width 544 height 323
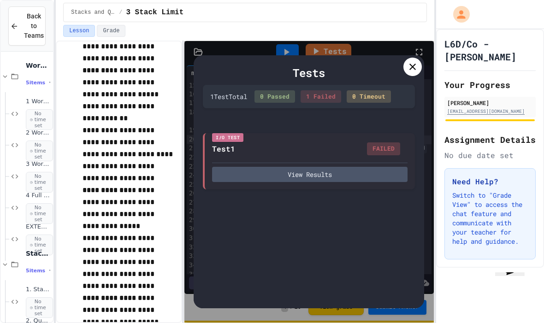
click at [421, 58] on div at bounding box center [412, 67] width 18 height 18
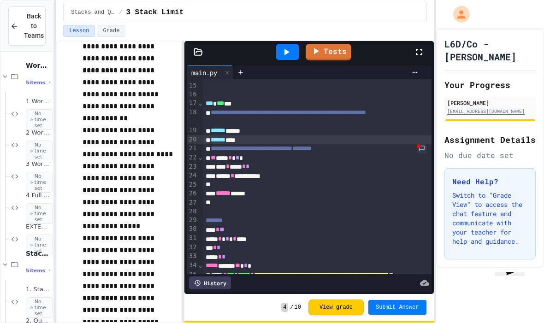
click at [239, 154] on span "*" at bounding box center [238, 157] width 4 height 6
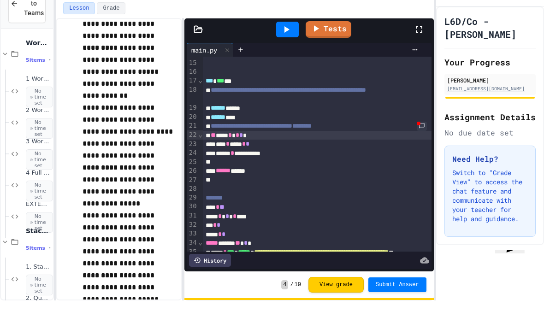
click at [501, 133] on h2 "Assignment Details" at bounding box center [489, 139] width 91 height 13
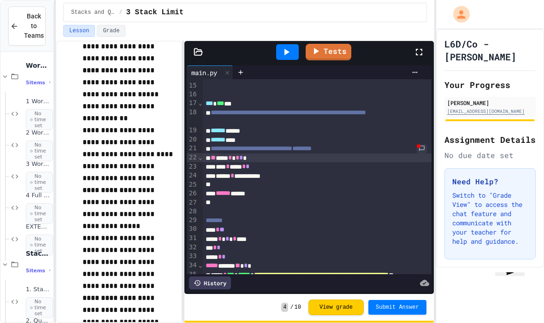
click at [340, 44] on link "Tests" at bounding box center [329, 52] width 46 height 17
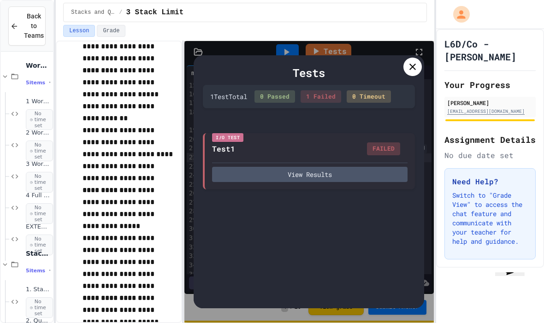
click at [369, 155] on div "I/O Test Test1 FAILED View Results" at bounding box center [309, 161] width 212 height 56
click at [375, 167] on button "View Results" at bounding box center [309, 174] width 195 height 15
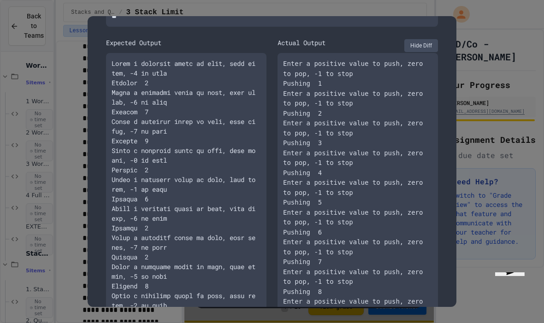
scroll to position [298, 0]
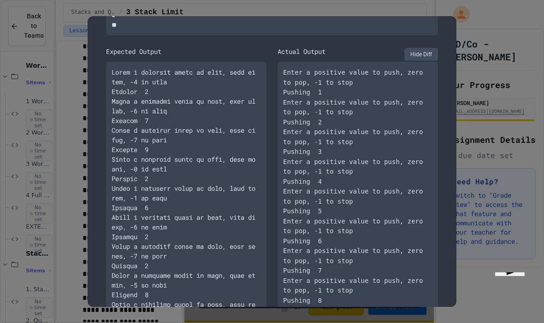
click at [422, 58] on button "Hide Diff" at bounding box center [421, 54] width 34 height 13
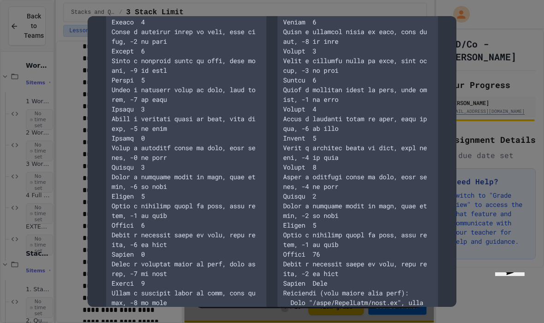
scroll to position [814, 0]
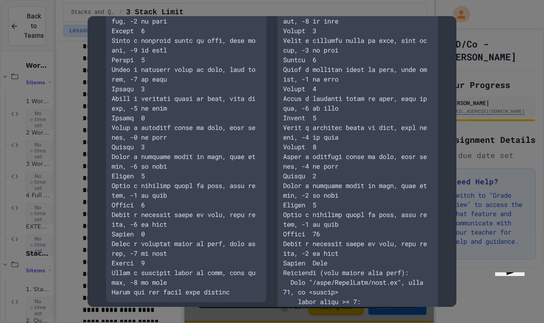
click at [475, 129] on div at bounding box center [272, 161] width 544 height 323
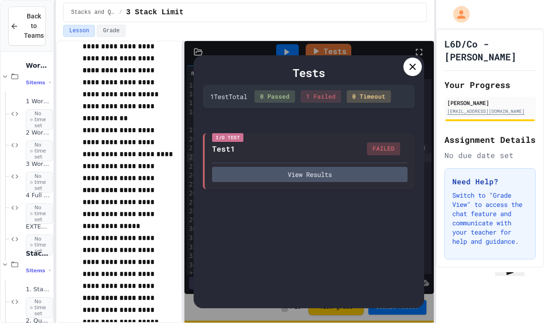
click at [421, 58] on div at bounding box center [412, 67] width 18 height 18
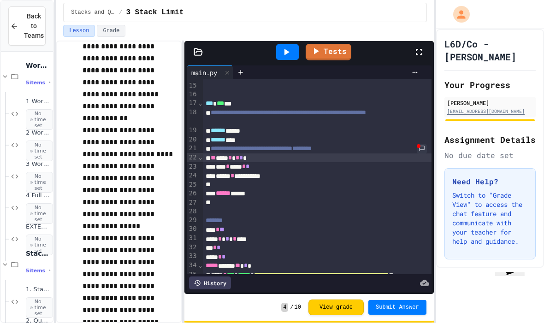
click at [239, 154] on span "*" at bounding box center [238, 157] width 4 height 6
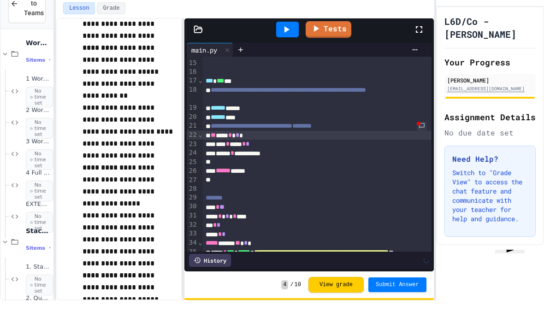
click at [434, 57] on div at bounding box center [435, 161] width 2 height 323
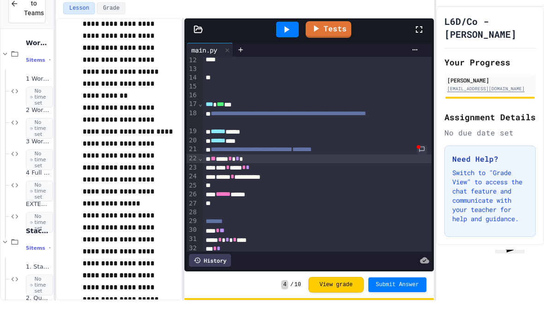
click at [331, 69] on div at bounding box center [335, 72] width 174 height 7
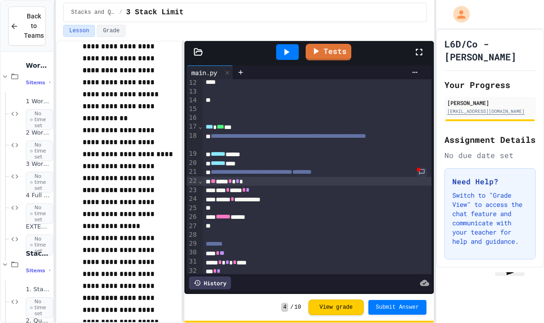
click at [337, 44] on link "Tests" at bounding box center [329, 52] width 46 height 17
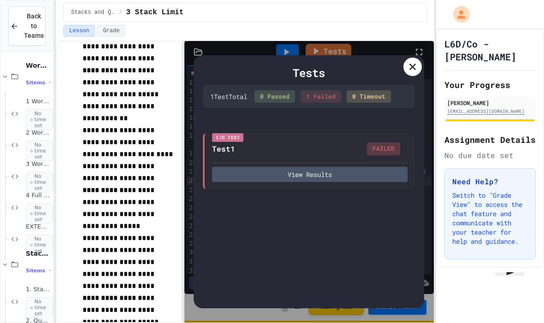
click at [369, 167] on button "View Results" at bounding box center [309, 174] width 195 height 15
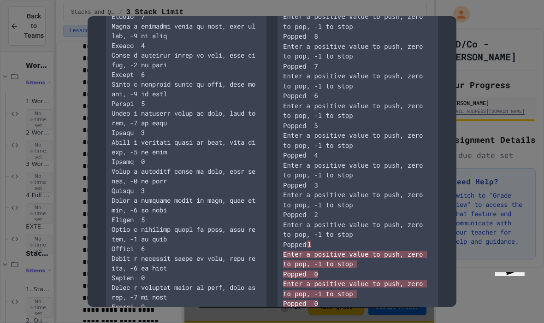
scroll to position [773, 0]
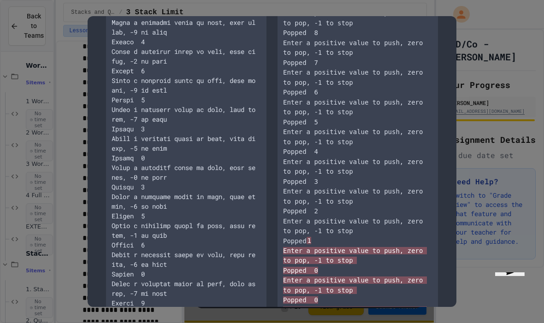
click at [458, 137] on div at bounding box center [272, 161] width 544 height 323
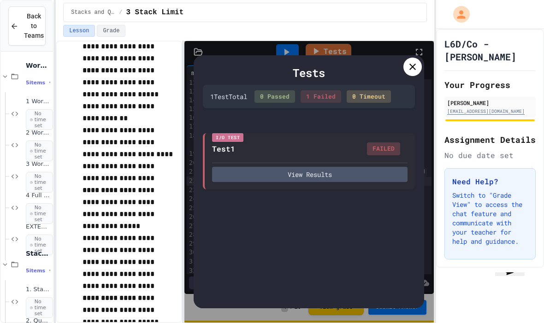
click at [415, 64] on icon at bounding box center [412, 67] width 6 height 6
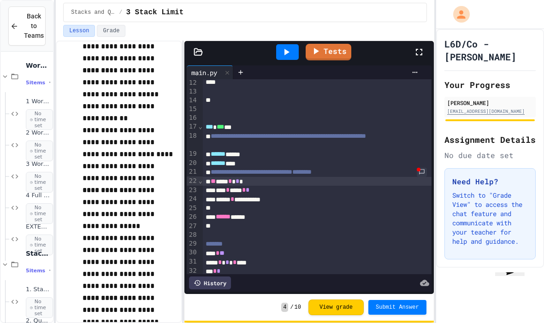
click at [247, 177] on div "** *** * * *" at bounding box center [317, 181] width 229 height 9
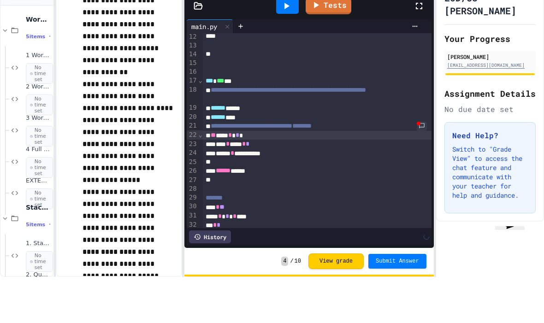
click at [447, 42] on div "L6D/Co - [PERSON_NAME] Your Progress [PERSON_NAME] [EMAIL_ADDRESS][DOMAIN_NAME]…" at bounding box center [490, 148] width 108 height 239
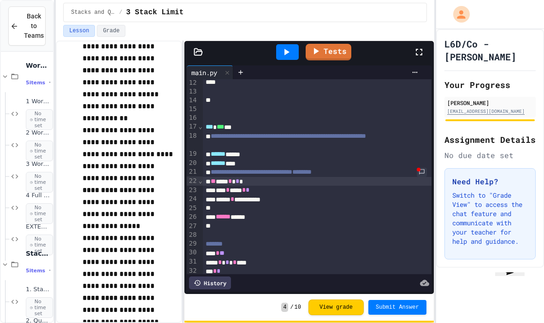
click at [333, 44] on link "Tests" at bounding box center [329, 52] width 46 height 17
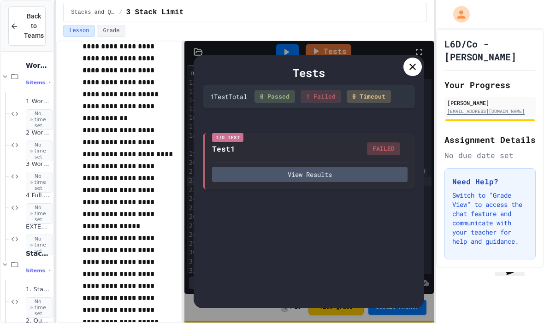
click at [356, 167] on button "View Results" at bounding box center [309, 174] width 195 height 15
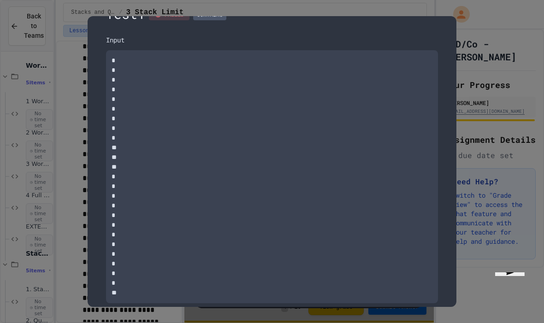
scroll to position [43, 0]
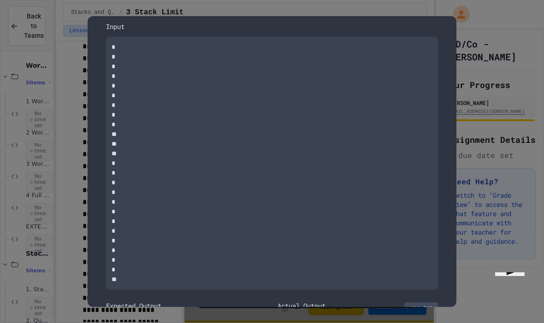
click at [361, 285] on textarea "* * * * * * * * * ** ** ** * * * * * * * * * * * * **" at bounding box center [272, 163] width 332 height 253
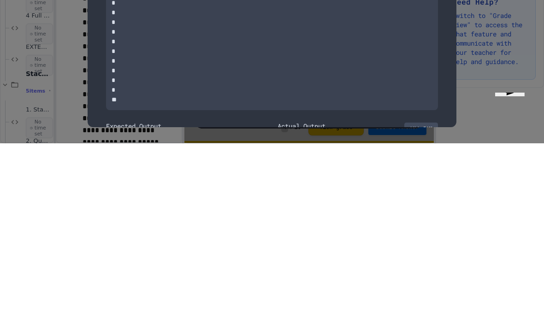
click at [437, 65] on textarea "* * * * * * * * * ** ** ** * * * * * * * * * * * * **" at bounding box center [272, 163] width 332 height 253
click at [395, 86] on textarea "* * * * * * * * * ** ** ** * * * * * * * * * * * * **" at bounding box center [272, 163] width 332 height 253
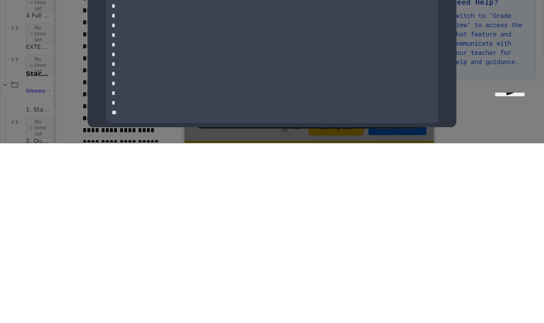
click at [62, 64] on div at bounding box center [272, 161] width 544 height 323
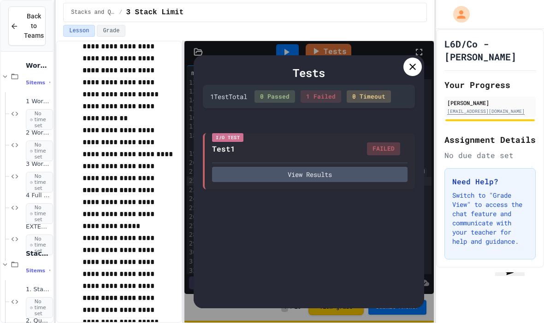
click at [335, 167] on button "View Results" at bounding box center [309, 174] width 195 height 15
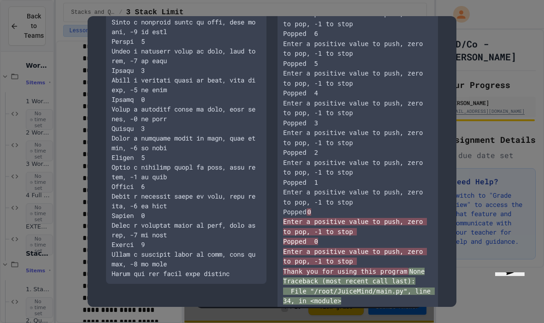
scroll to position [832, 0]
click at [467, 118] on div at bounding box center [272, 161] width 544 height 323
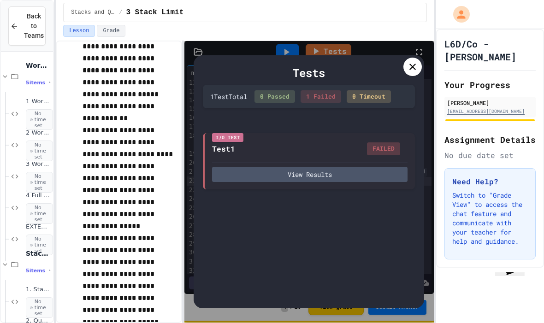
click at [411, 61] on icon at bounding box center [412, 66] width 11 height 11
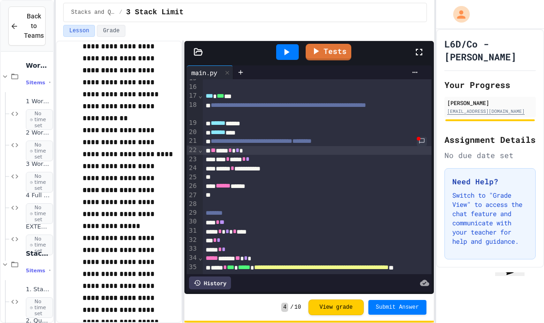
scroll to position [142, 0]
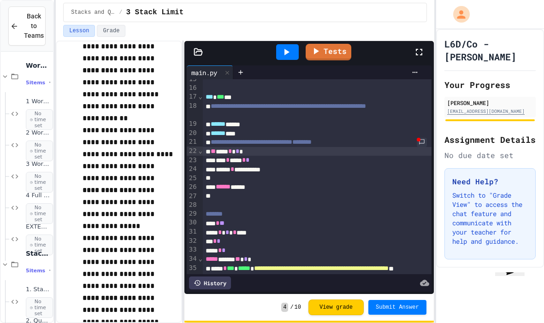
click at [284, 174] on div at bounding box center [317, 178] width 229 height 9
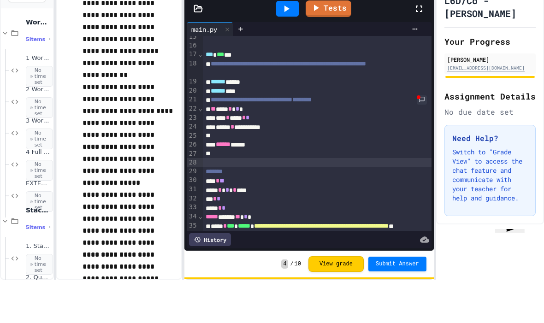
scroll to position [140, 0]
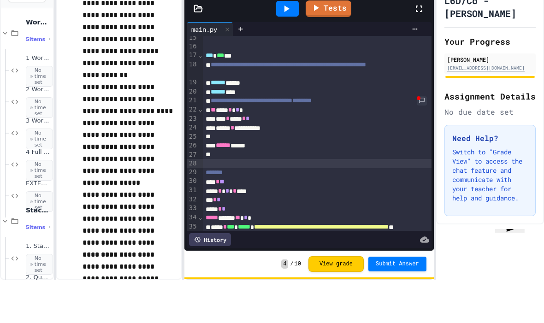
click at [486, 108] on chrome_annotation "[EMAIL_ADDRESS][DOMAIN_NAME]" at bounding box center [485, 111] width 77 height 6
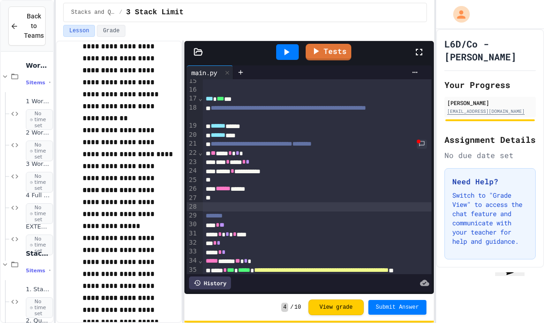
click at [330, 44] on link "Tests" at bounding box center [329, 52] width 46 height 17
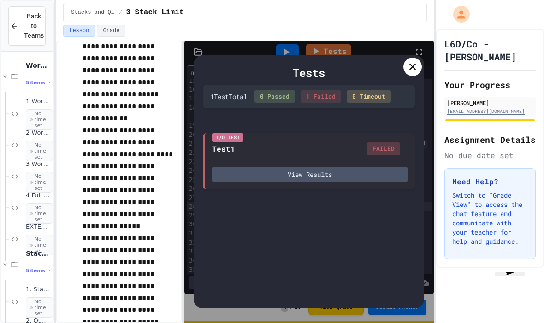
click at [355, 167] on button "View Results" at bounding box center [309, 174] width 195 height 15
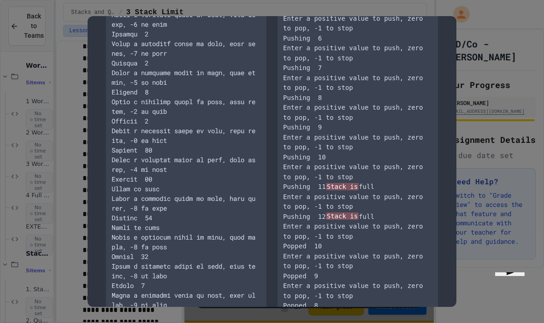
scroll to position [506, 0]
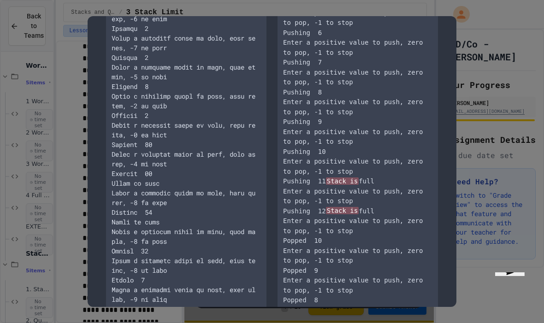
click at [542, 143] on div at bounding box center [272, 161] width 544 height 323
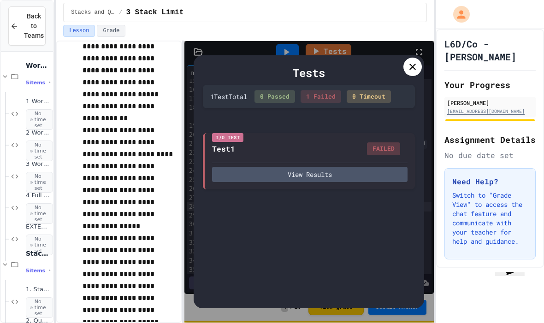
click at [542, 143] on div "L6D/Co - [PERSON_NAME] Your Progress [PERSON_NAME] [EMAIL_ADDRESS][DOMAIN_NAME]…" at bounding box center [490, 148] width 108 height 239
click at [375, 167] on button "View Results" at bounding box center [309, 174] width 195 height 15
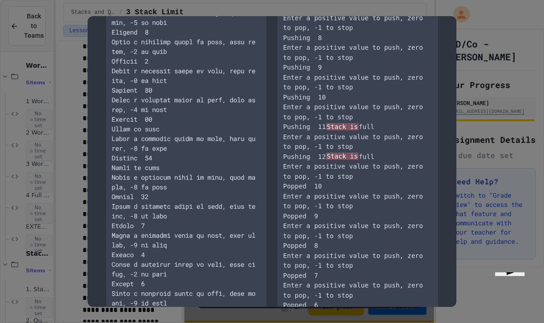
scroll to position [561, 0]
click at [473, 141] on div at bounding box center [272, 161] width 544 height 323
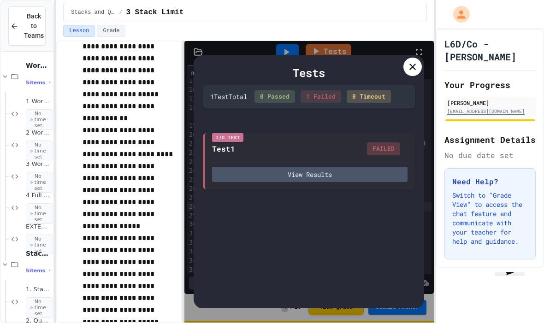
click at [416, 58] on div at bounding box center [412, 67] width 18 height 18
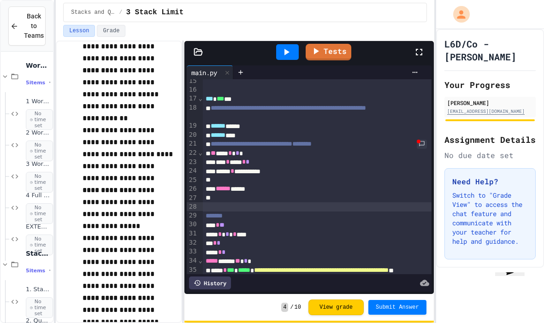
click at [305, 184] on div "****** *****" at bounding box center [317, 188] width 229 height 9
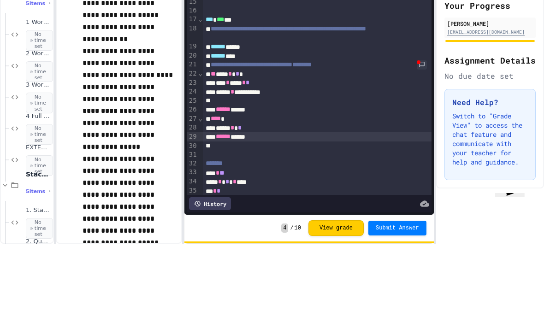
click at [161, 184] on p "**********" at bounding box center [128, 208] width 91 height 48
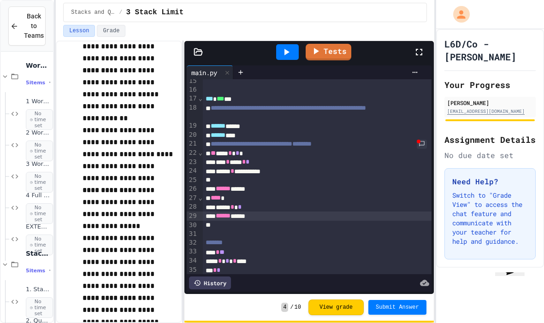
click at [334, 44] on link "Tests" at bounding box center [329, 52] width 46 height 17
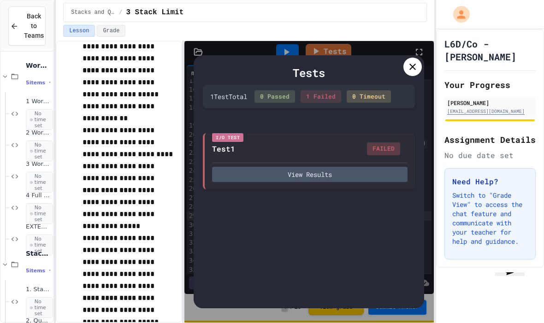
click at [379, 167] on button "View Results" at bounding box center [309, 174] width 195 height 15
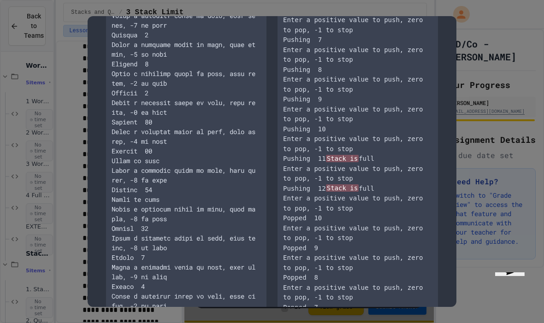
scroll to position [531, 0]
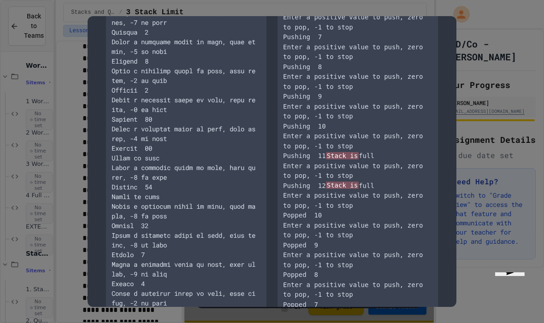
click at [474, 131] on div at bounding box center [272, 161] width 544 height 323
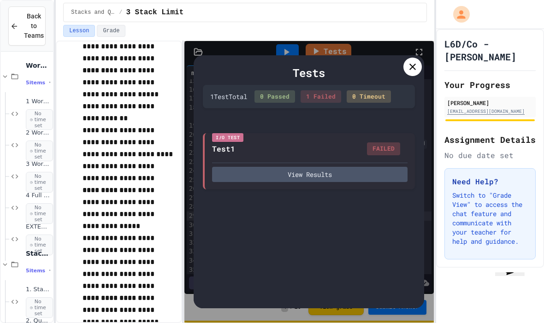
click at [408, 61] on icon at bounding box center [412, 66] width 11 height 11
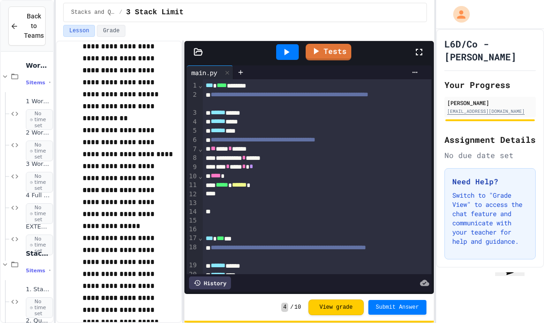
scroll to position [0, 0]
click at [243, 181] on div "***** * ****** *" at bounding box center [317, 185] width 229 height 9
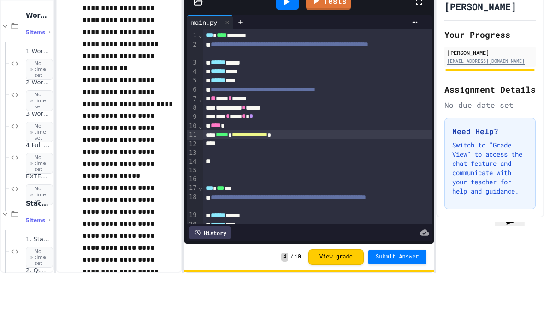
click at [460, 39] on div "L6D/Co - [PERSON_NAME] Your Progress [PERSON_NAME] [EMAIL_ADDRESS][DOMAIN_NAME]…" at bounding box center [490, 148] width 108 height 239
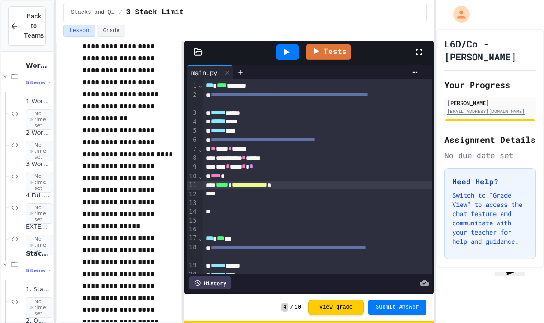
click at [402, 305] on span "Submit Answer" at bounding box center [397, 307] width 43 height 7
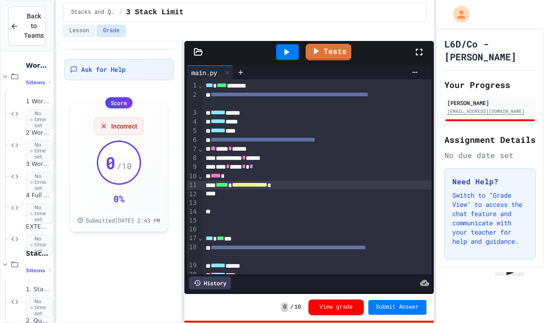
click at [324, 44] on link "Tests" at bounding box center [329, 52] width 46 height 17
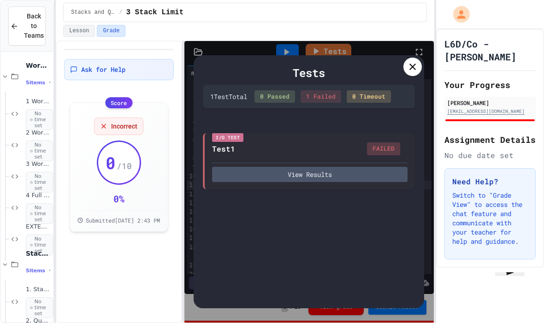
click at [336, 167] on button "View Results" at bounding box center [309, 174] width 195 height 15
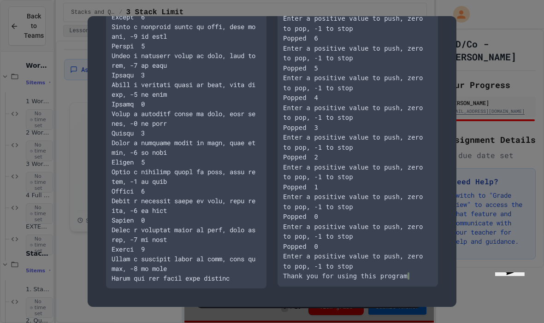
scroll to position [851, 0]
click at [460, 146] on div at bounding box center [272, 161] width 544 height 323
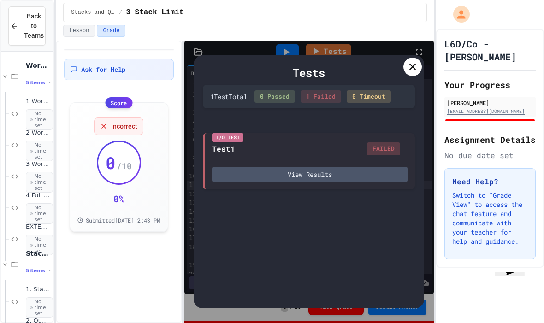
click at [414, 64] on icon at bounding box center [412, 67] width 6 height 6
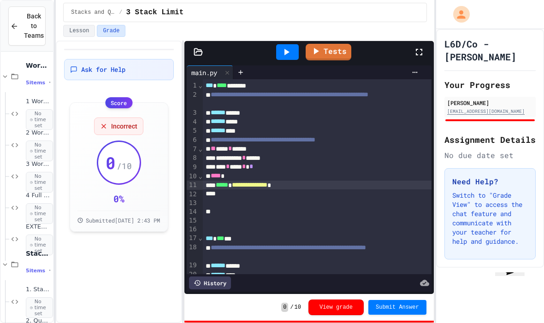
click at [254, 182] on span "**********" at bounding box center [249, 185] width 35 height 6
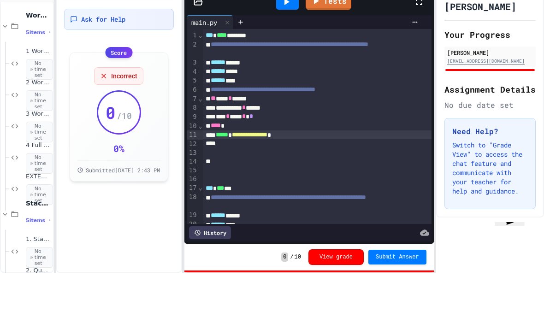
click at [507, 176] on h3 "Need Help?" at bounding box center [490, 181] width 76 height 11
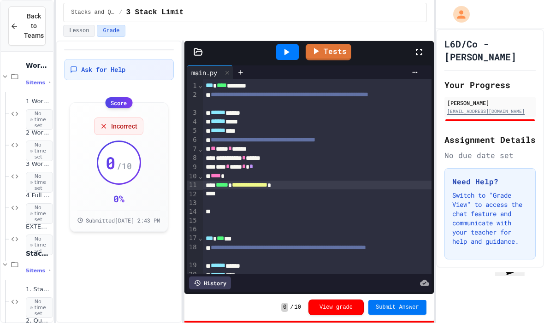
click at [403, 307] on span "Submit Answer" at bounding box center [397, 307] width 43 height 7
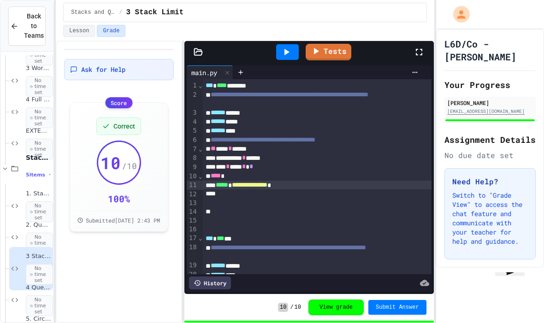
scroll to position [97, 0]
click at [41, 296] on span "No time set" at bounding box center [39, 306] width 27 height 21
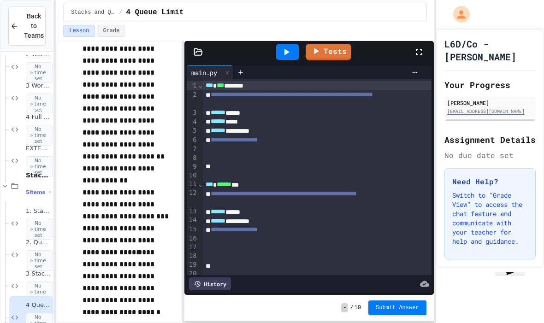
scroll to position [38, 0]
